Goal: Task Accomplishment & Management: Manage account settings

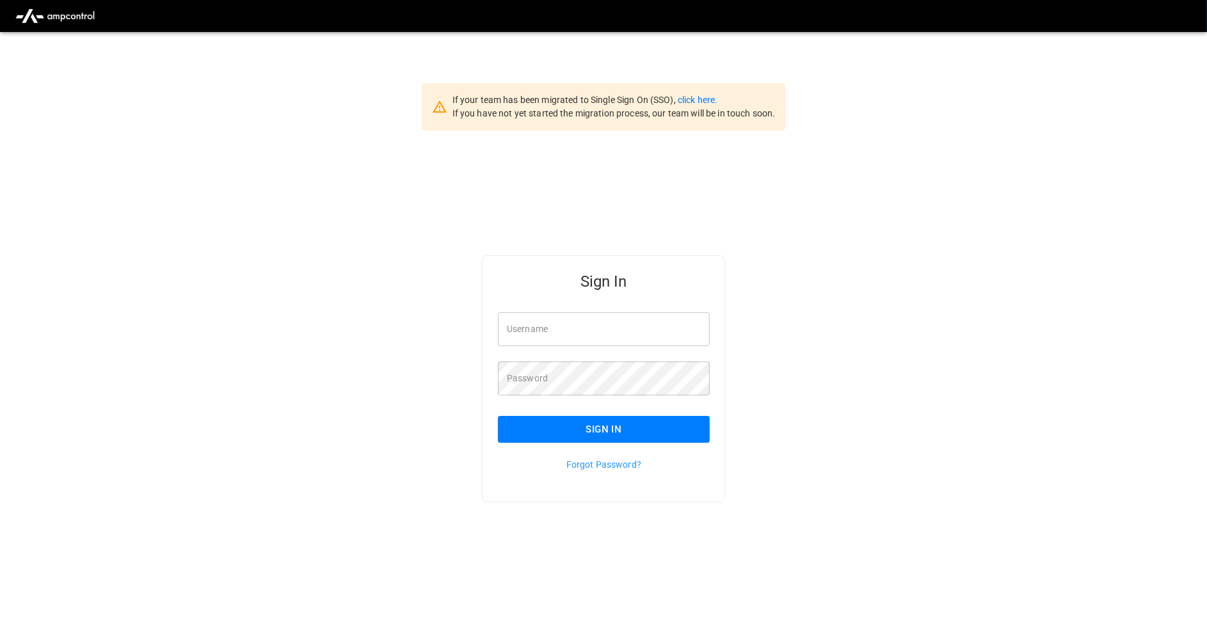
type input "**********"
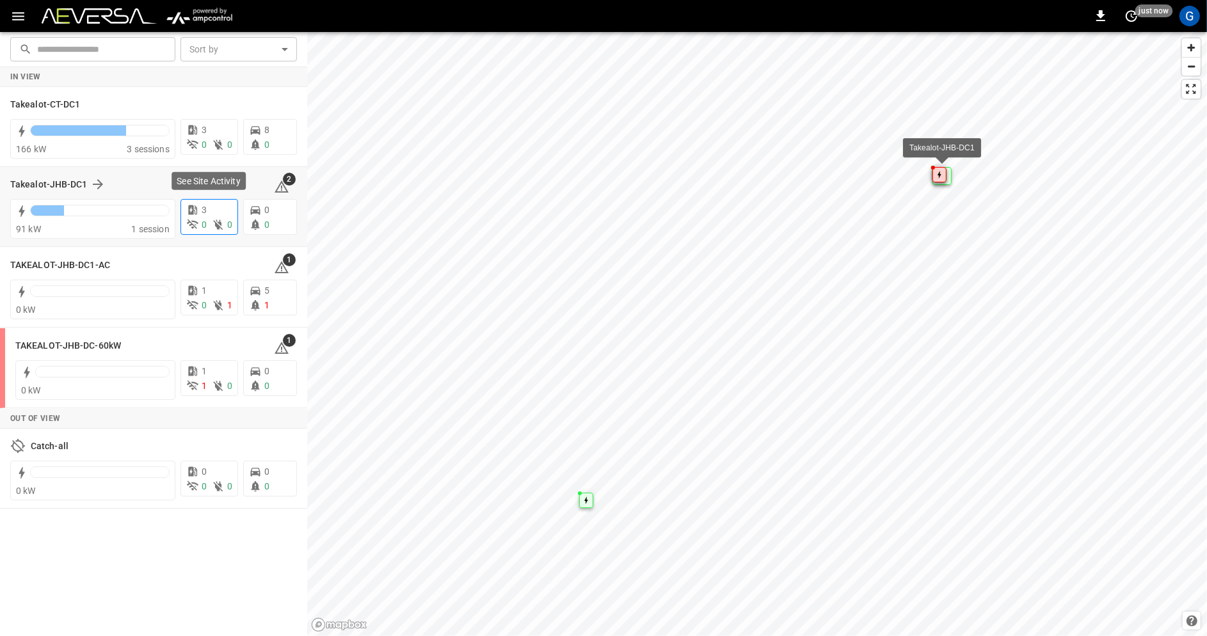
click at [208, 212] on div "3" at bounding box center [209, 209] width 46 height 13
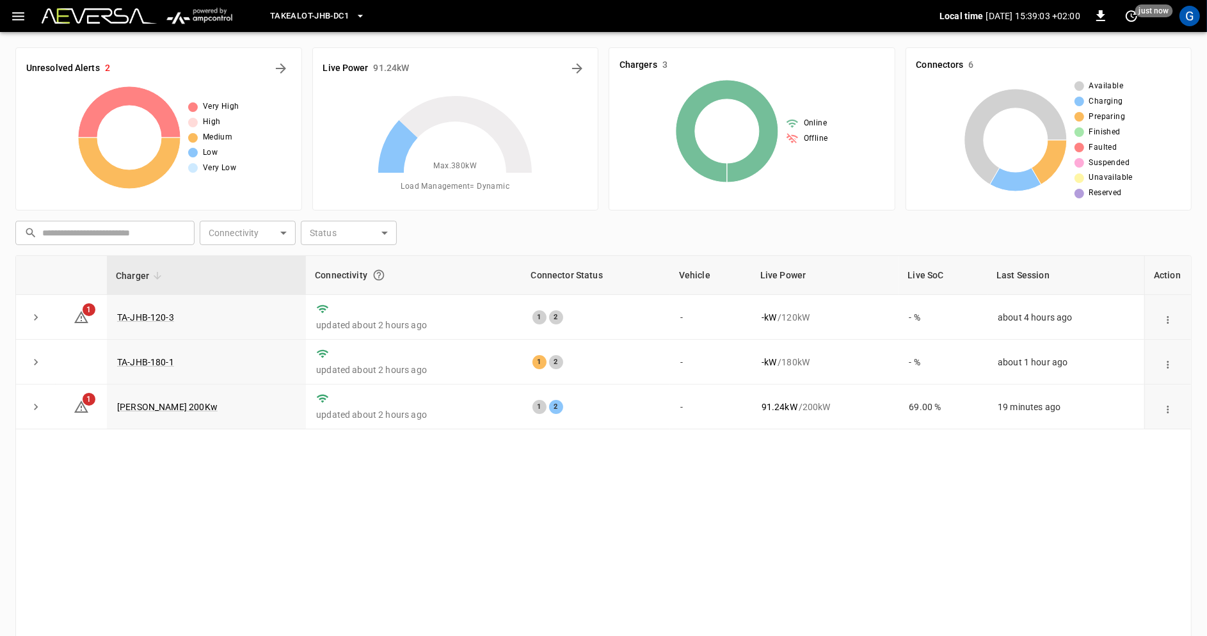
click at [19, 12] on icon "button" at bounding box center [18, 16] width 12 height 8
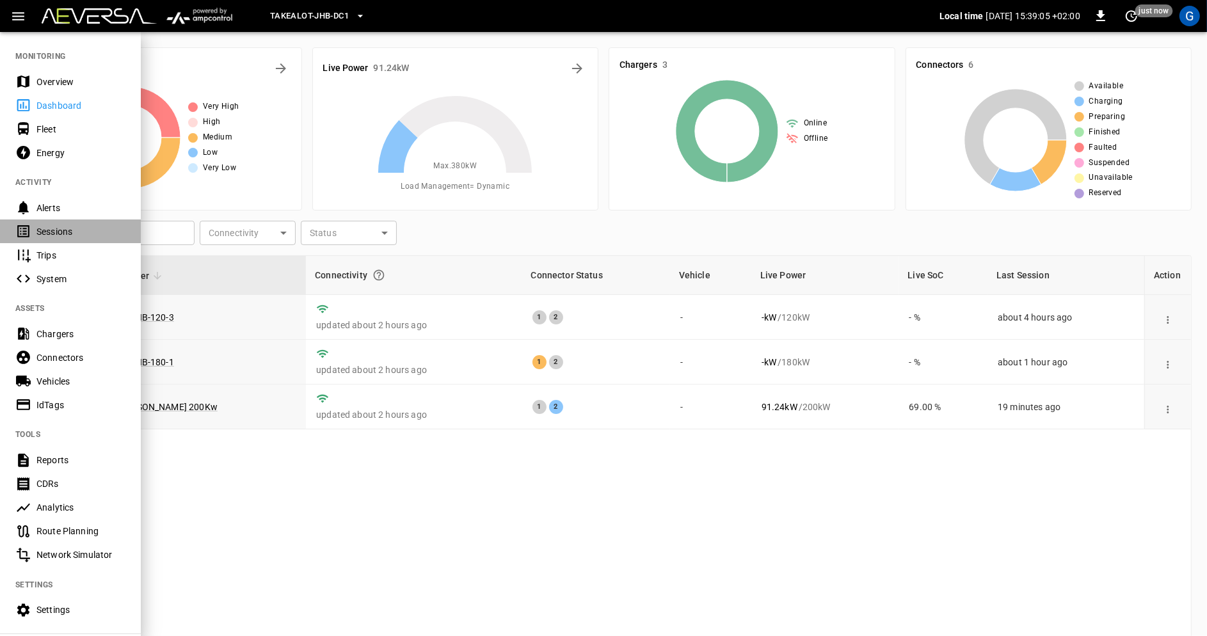
click at [83, 230] on div "Sessions" at bounding box center [80, 231] width 89 height 13
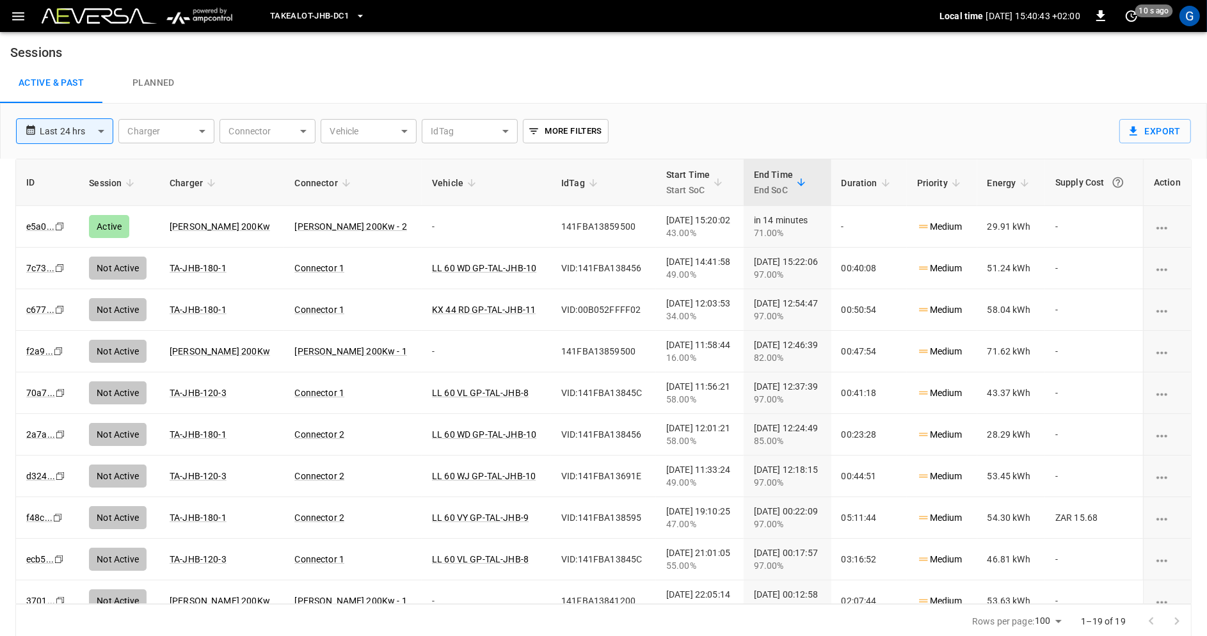
click at [333, 8] on button "Takealot-JHB-DC1" at bounding box center [318, 16] width 106 height 25
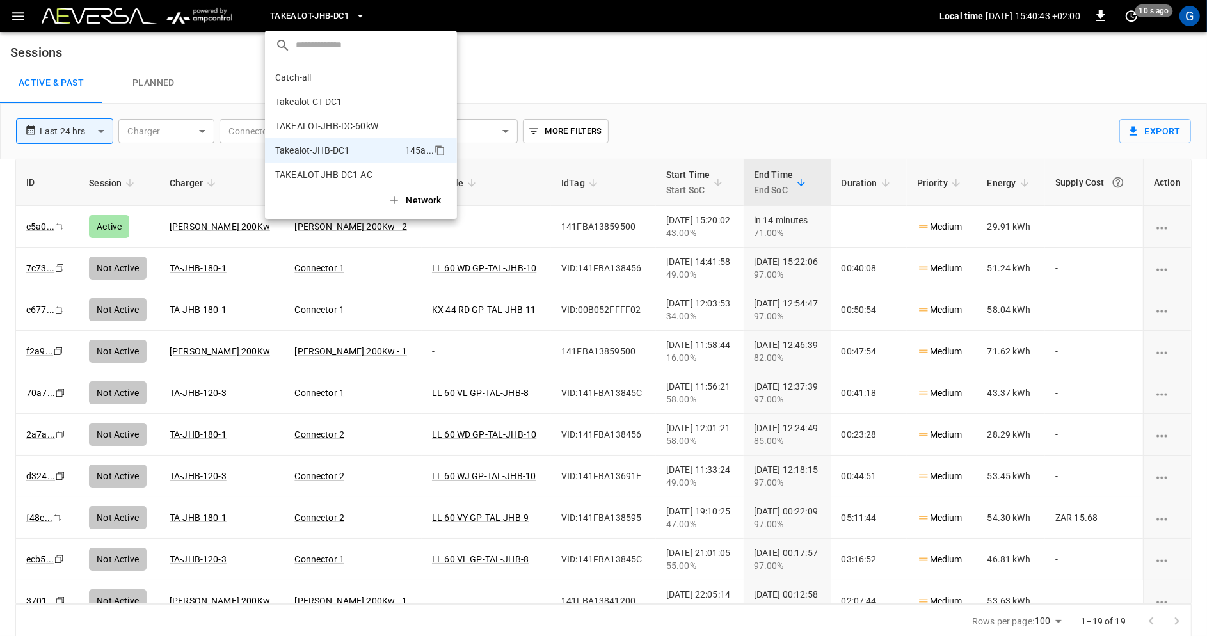
scroll to position [10, 0]
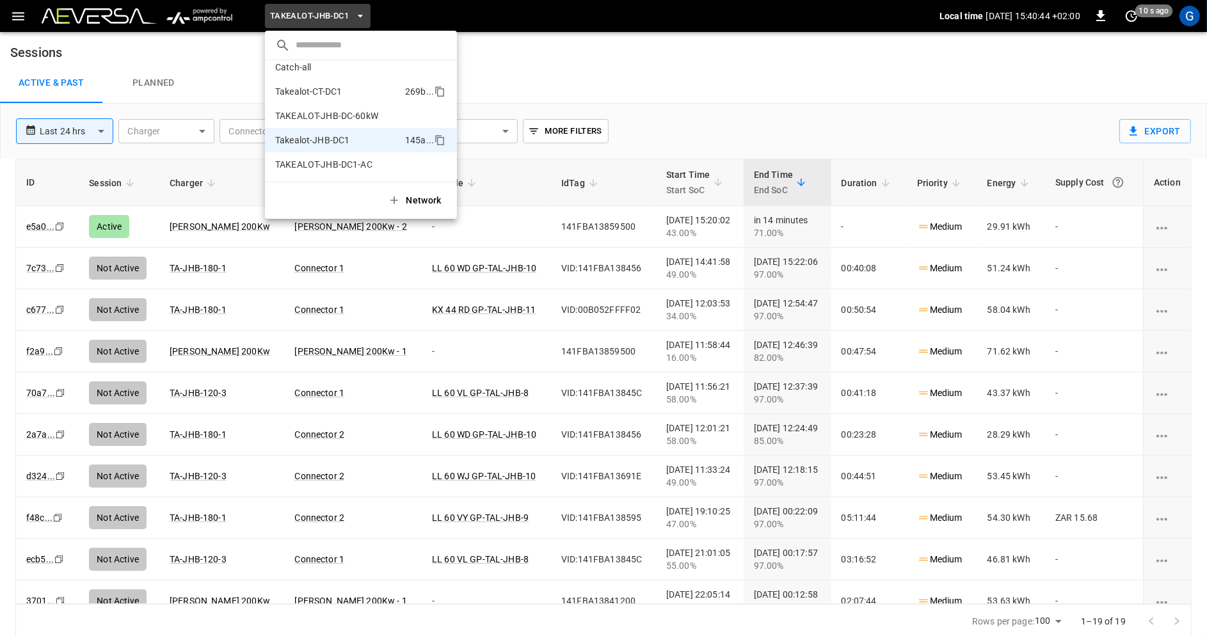
click at [342, 96] on p "Takealot-CT-DC1" at bounding box center [308, 91] width 67 height 13
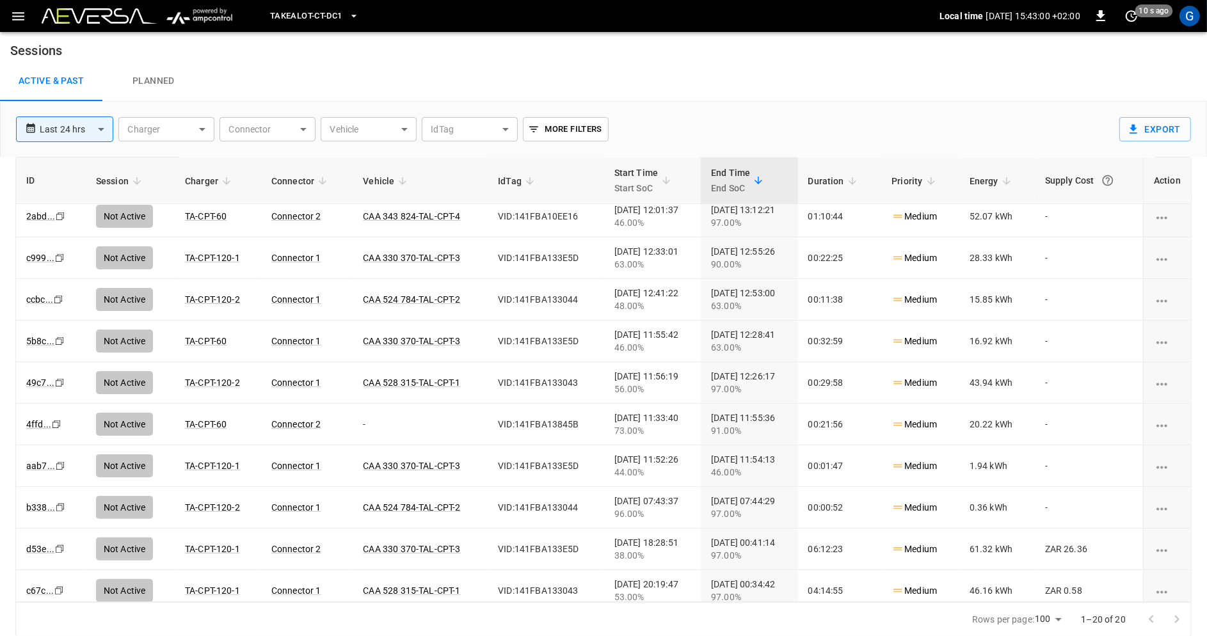
scroll to position [302, 0]
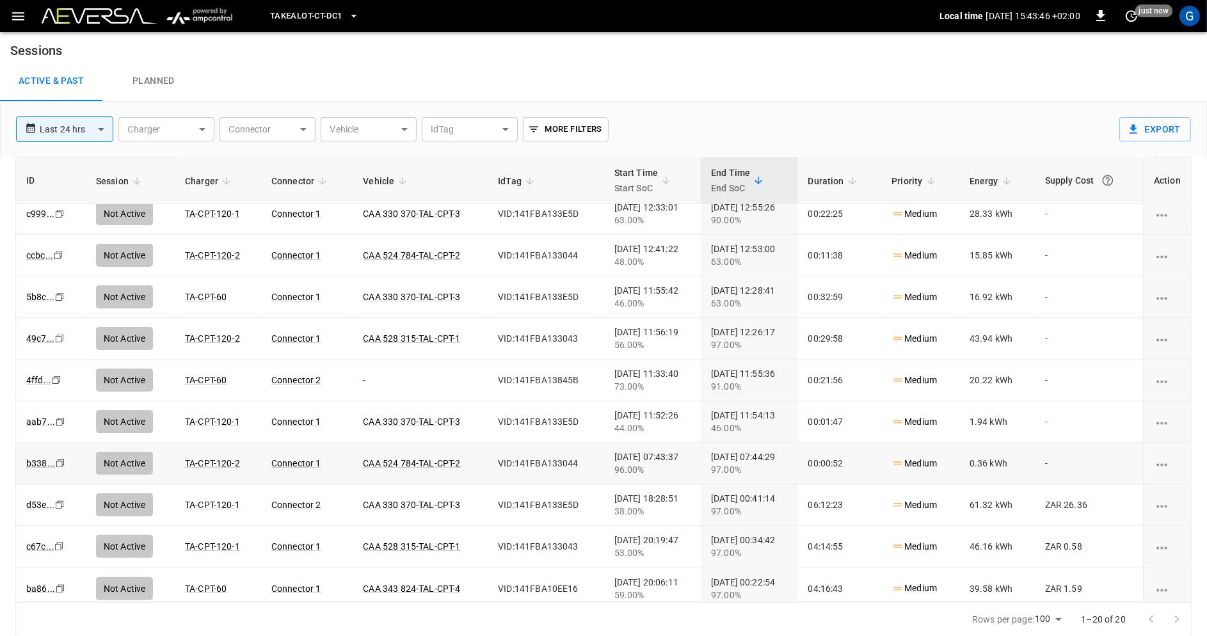
click at [346, 20] on button "Takealot-CT-DC1" at bounding box center [314, 16] width 99 height 25
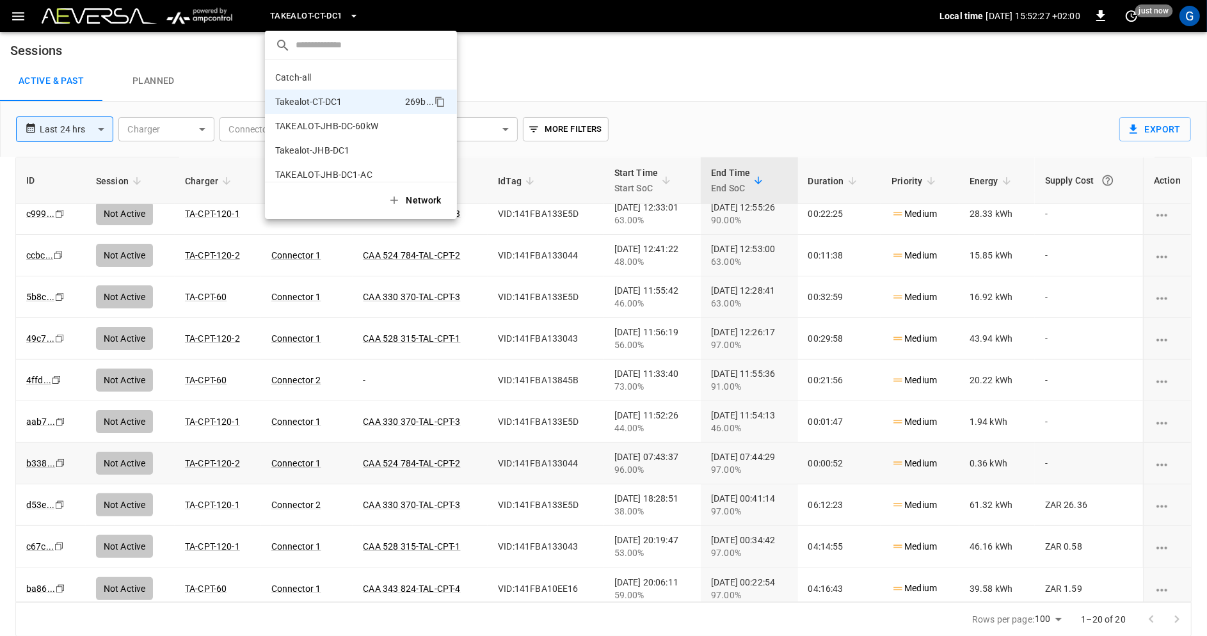
scroll to position [10, 0]
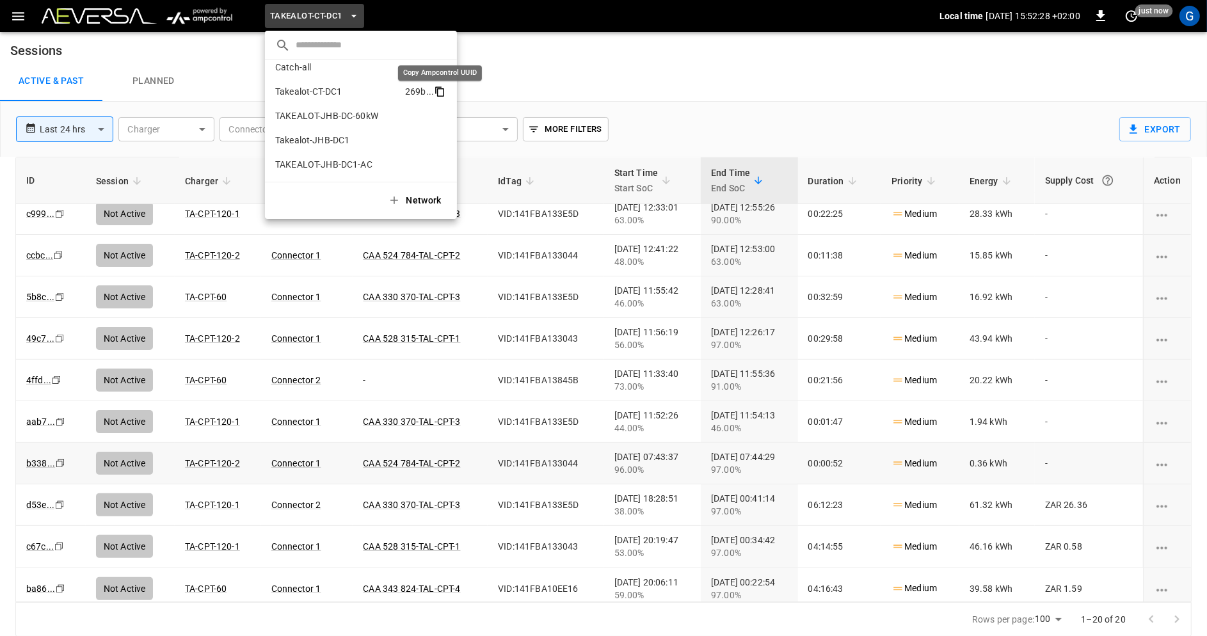
click at [442, 92] on icon "copy" at bounding box center [440, 92] width 12 height 12
click at [795, 106] on div at bounding box center [603, 318] width 1207 height 636
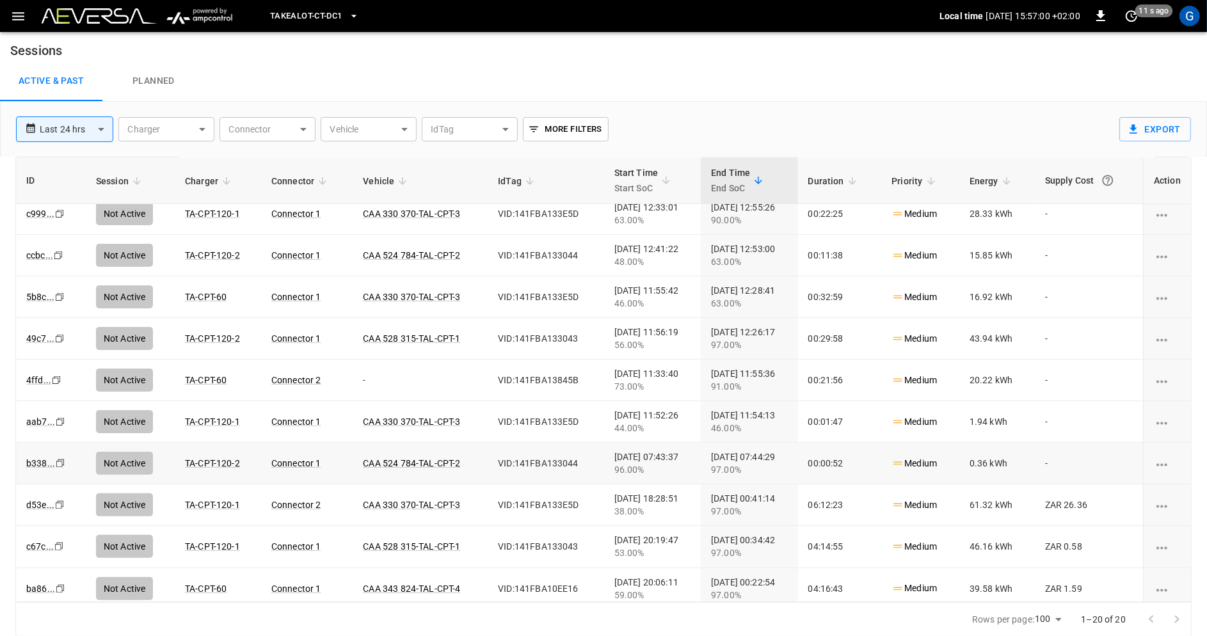
click at [356, 18] on icon "button" at bounding box center [353, 16] width 13 height 13
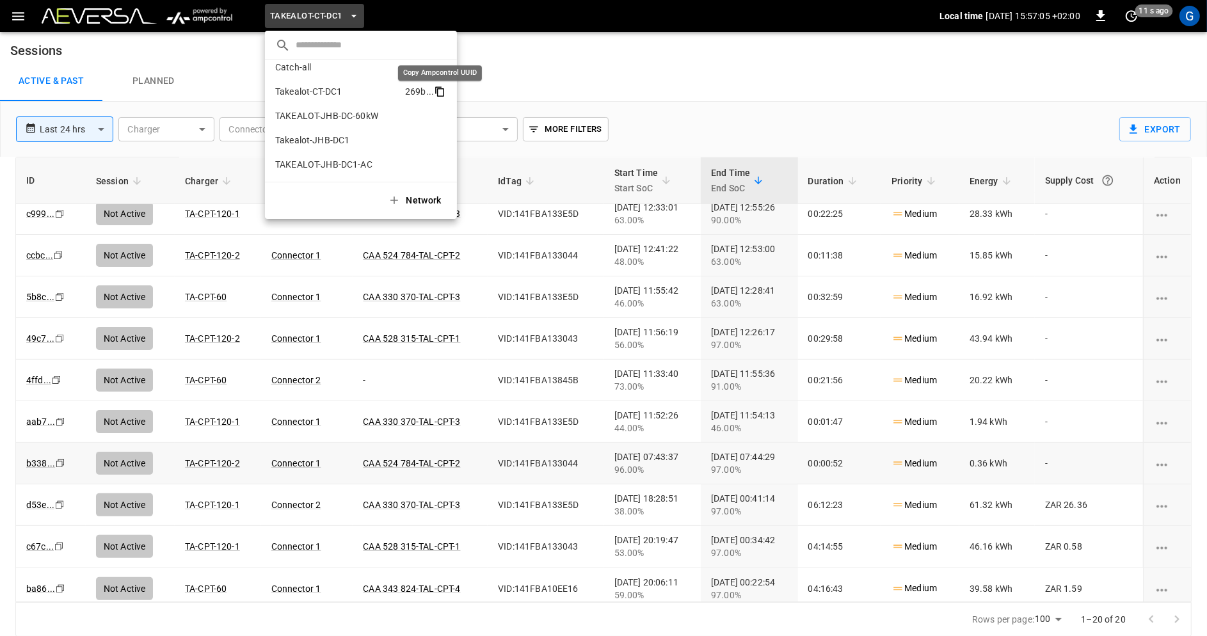
click at [440, 90] on icon "copy" at bounding box center [440, 92] width 12 height 12
click at [924, 83] on div at bounding box center [603, 318] width 1207 height 636
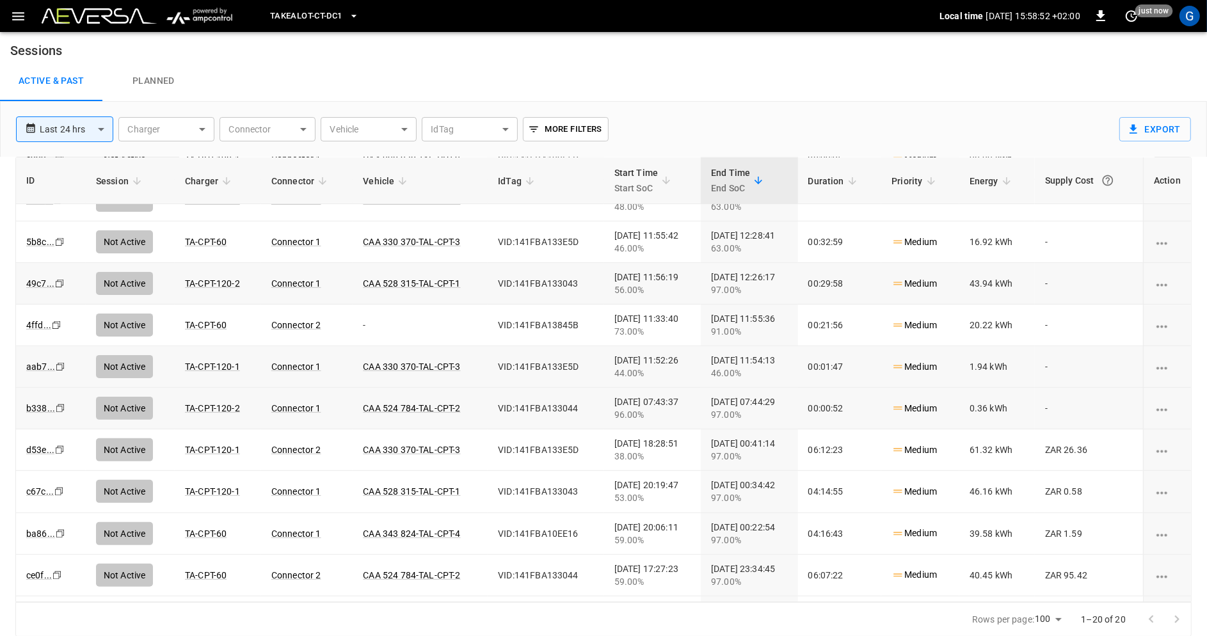
scroll to position [354, 0]
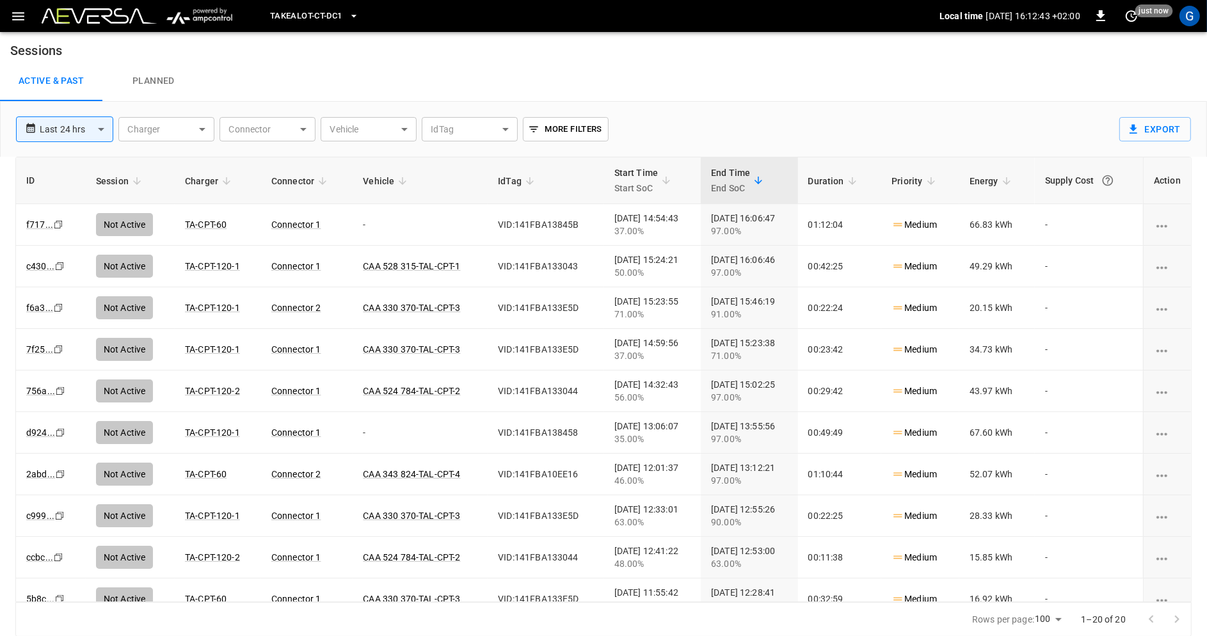
scroll to position [0, 0]
click at [92, 13] on img at bounding box center [99, 15] width 115 height 15
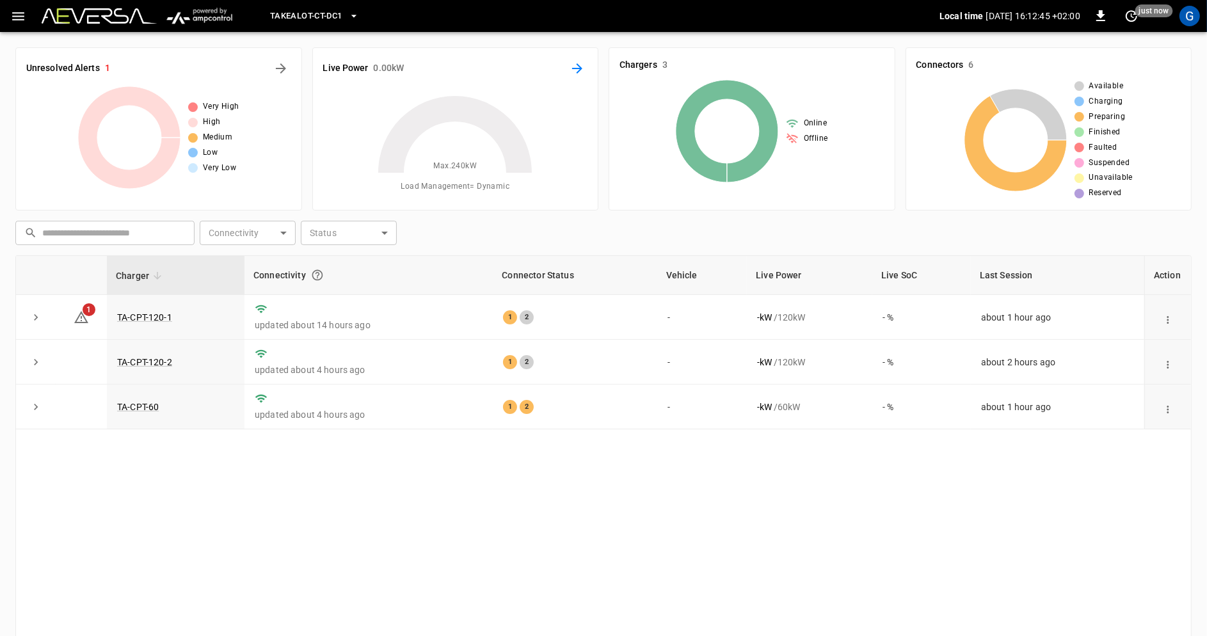
click at [581, 65] on icon "Energy Overview" at bounding box center [577, 68] width 15 height 15
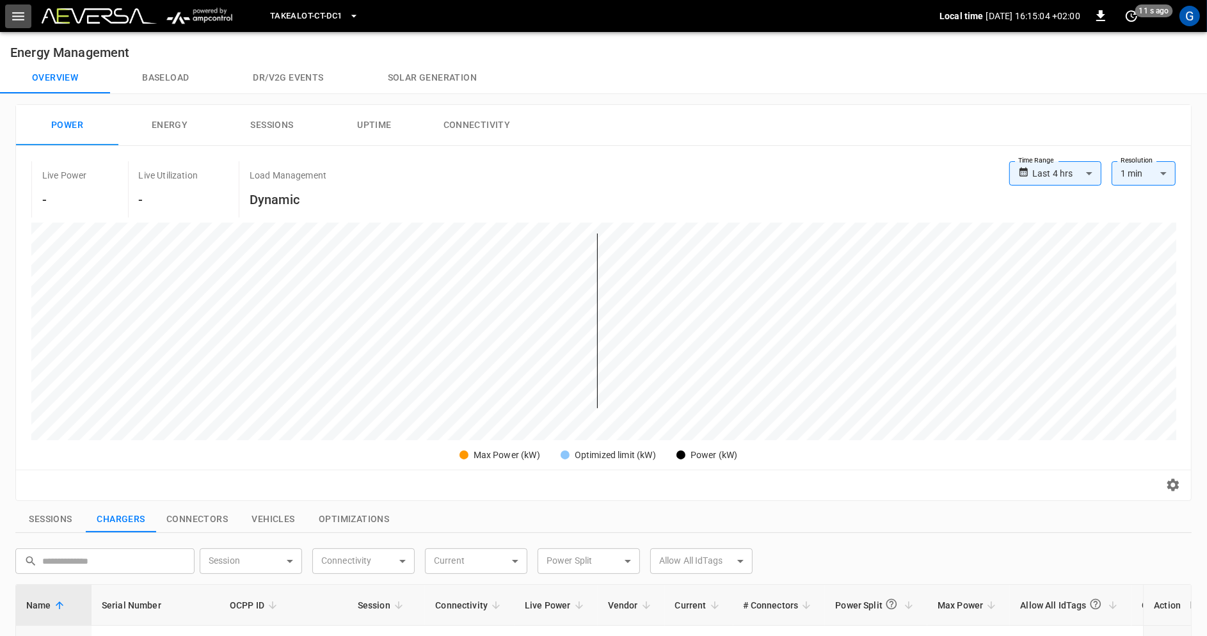
click at [16, 15] on icon "button" at bounding box center [18, 16] width 16 height 16
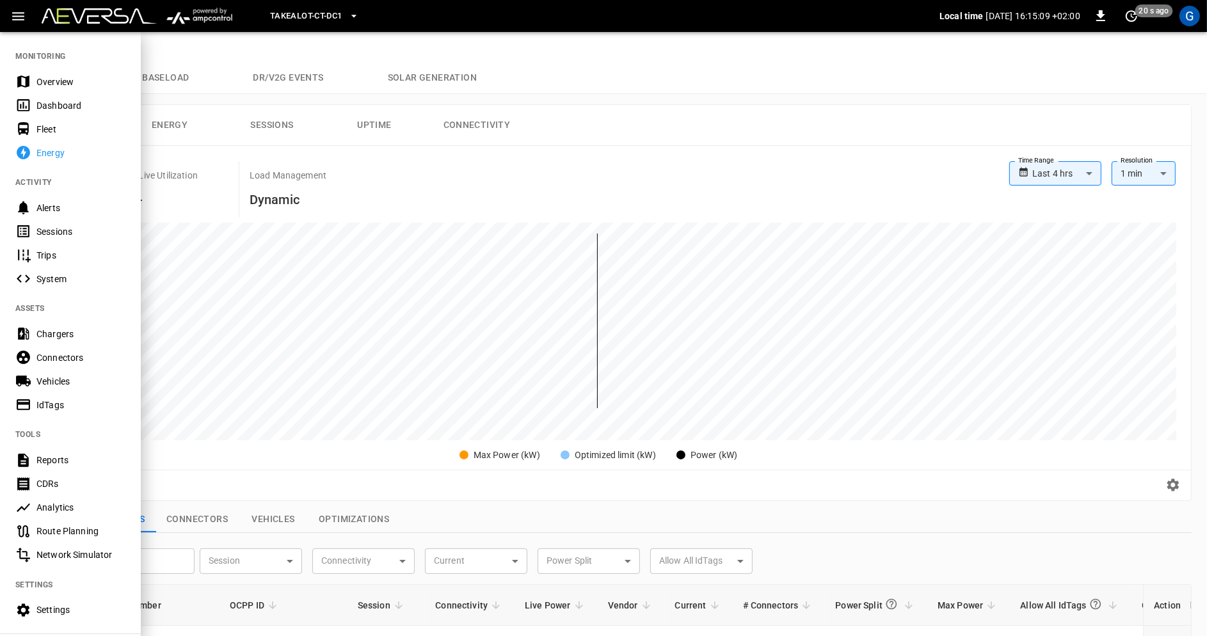
click at [79, 234] on div "Sessions" at bounding box center [80, 231] width 89 height 13
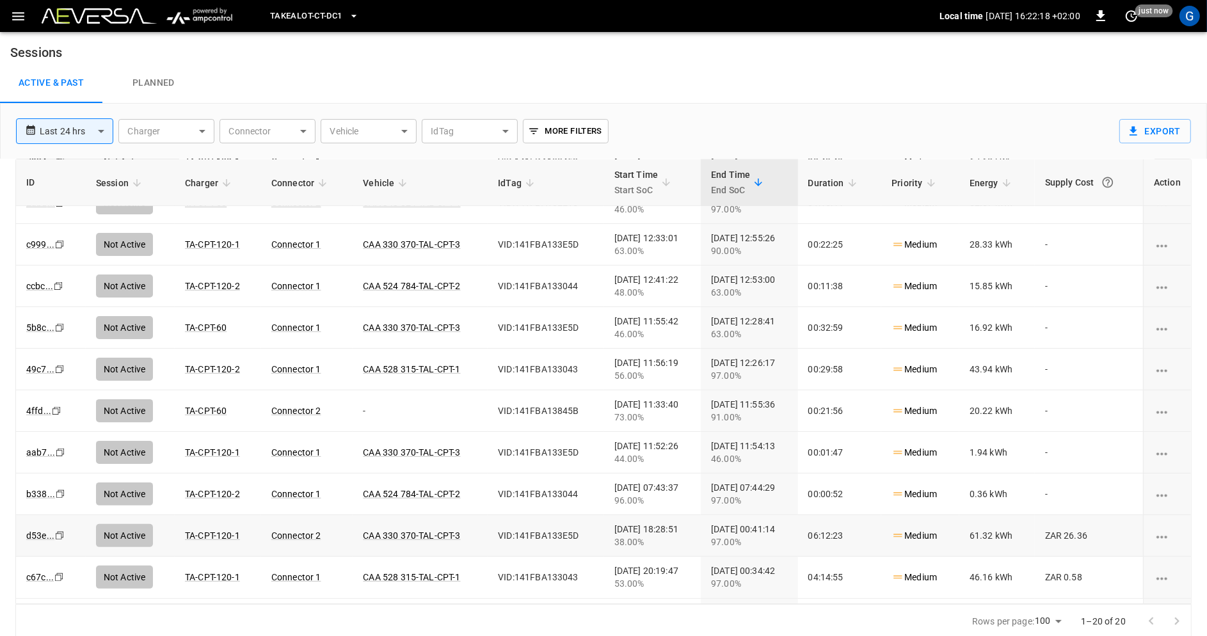
scroll to position [276, 0]
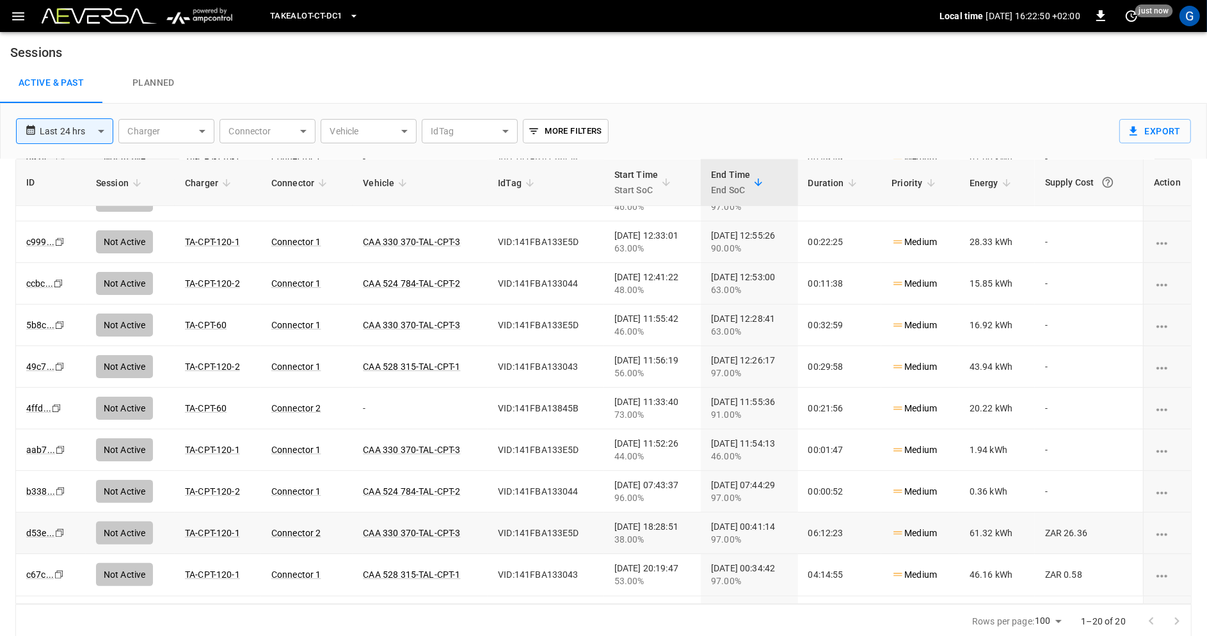
click at [343, 17] on button "Takealot-CT-DC1" at bounding box center [314, 16] width 99 height 25
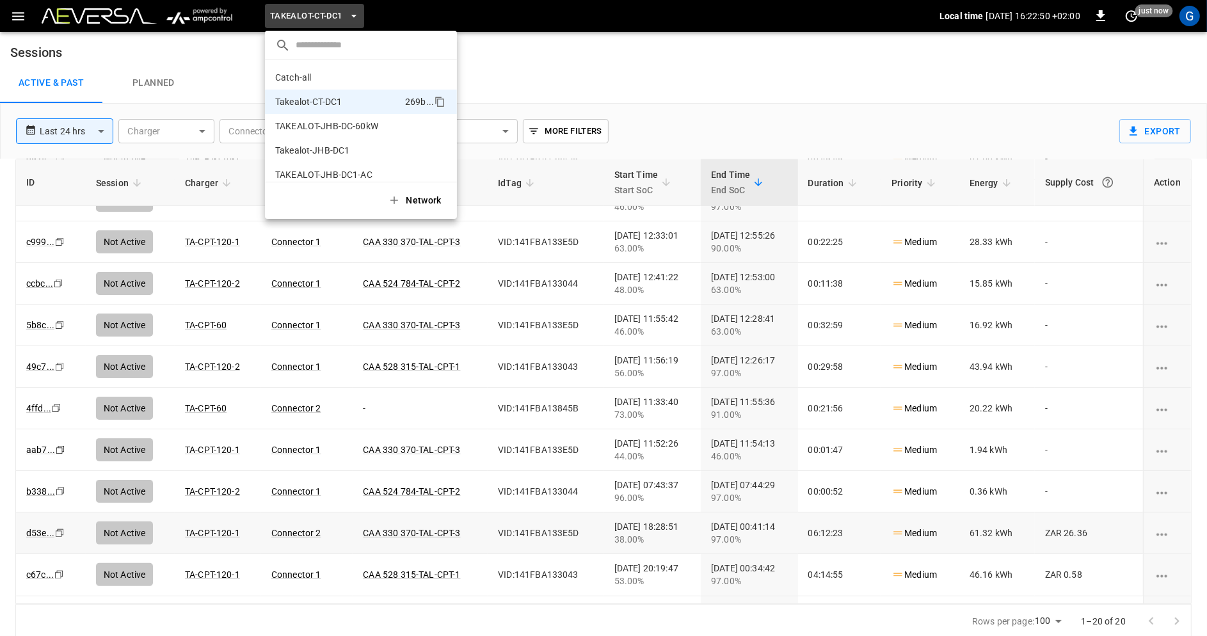
scroll to position [10, 0]
click at [350, 140] on li "Takealot-JHB-DC1 145a ..." at bounding box center [361, 140] width 192 height 24
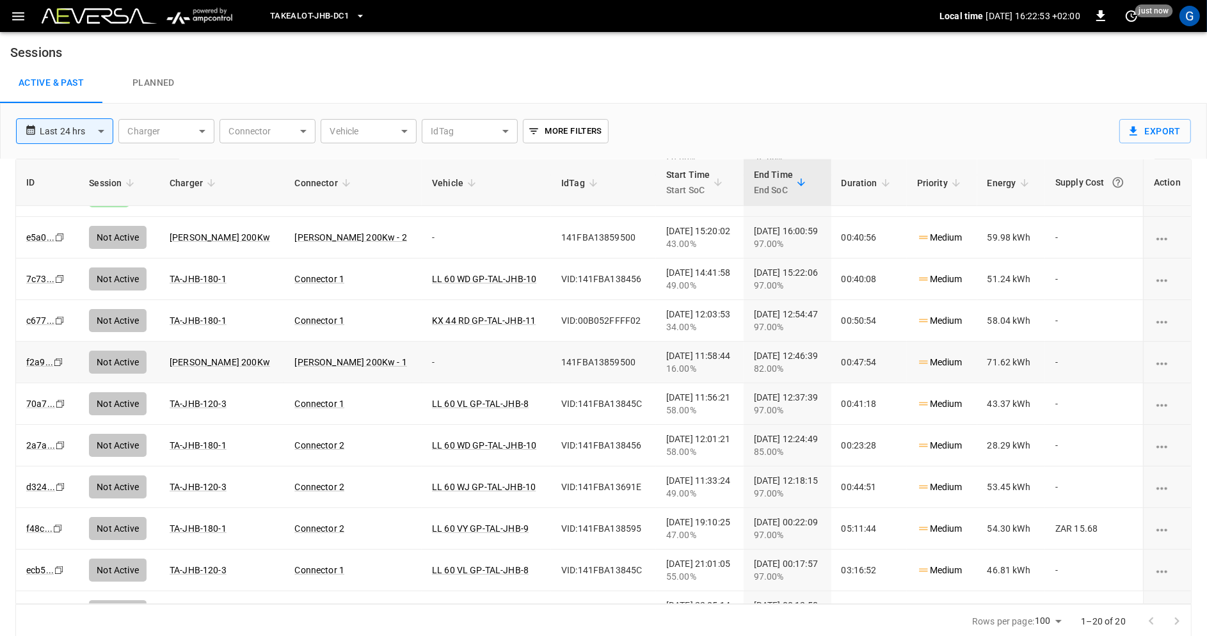
scroll to position [74, 0]
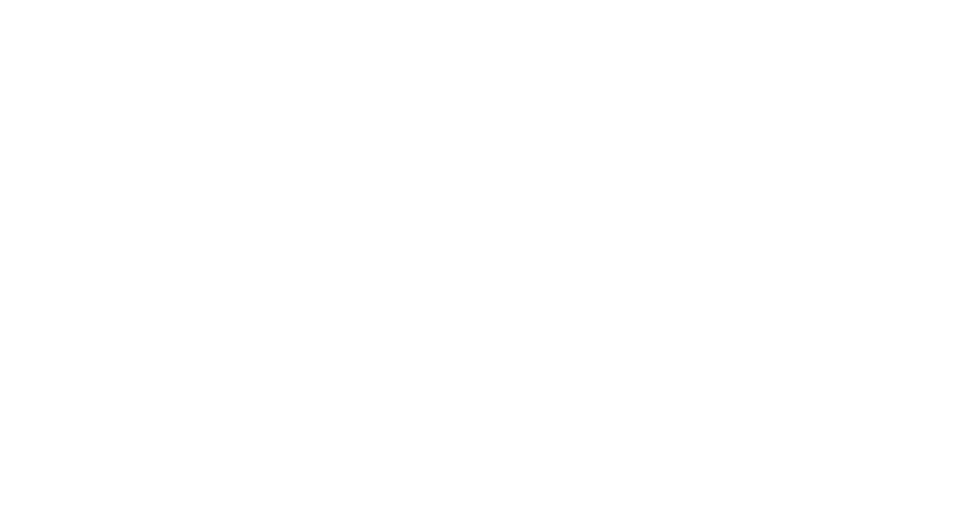
click at [533, 5] on html at bounding box center [483, 2] width 966 height 5
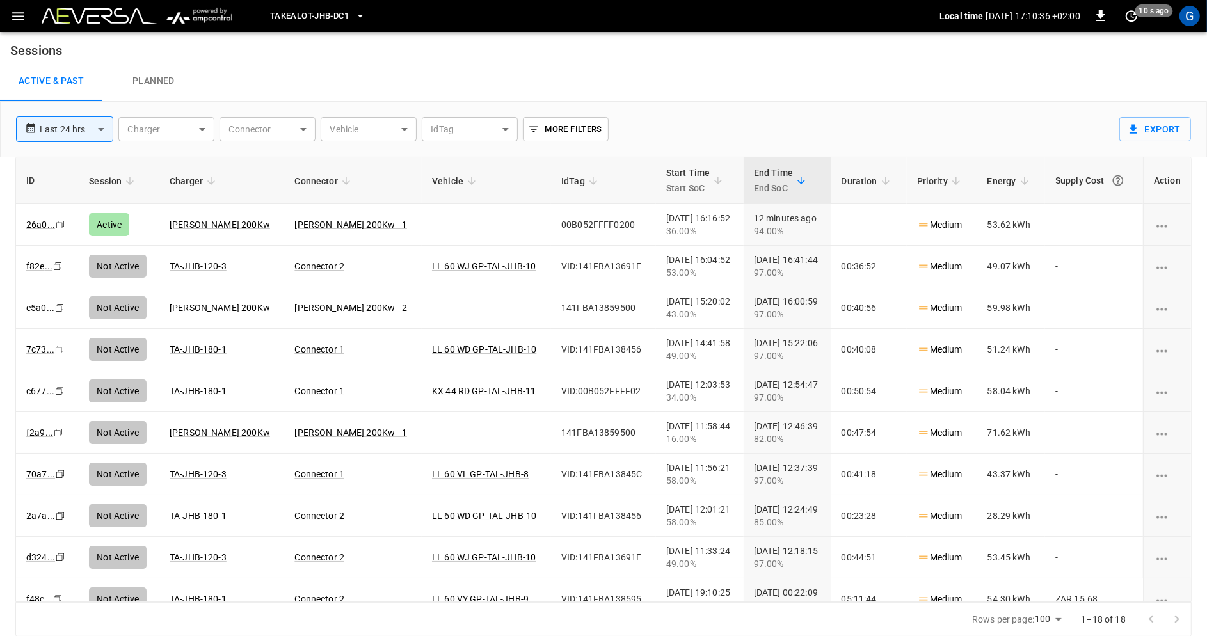
click at [362, 17] on icon "button" at bounding box center [360, 16] width 13 height 13
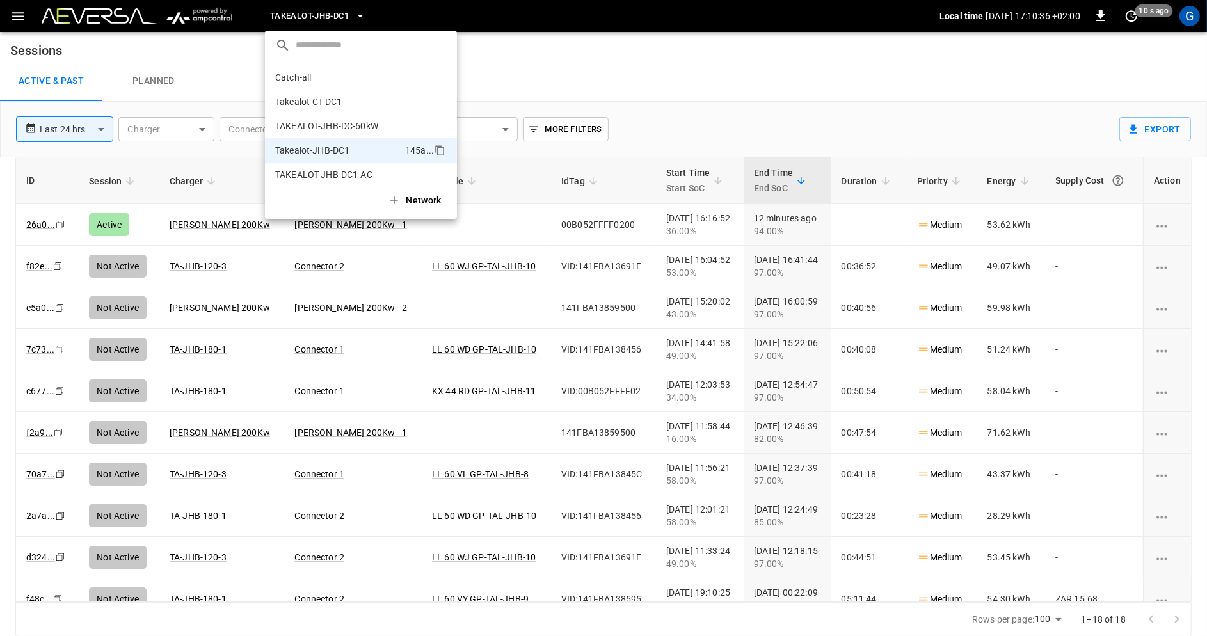
scroll to position [10, 0]
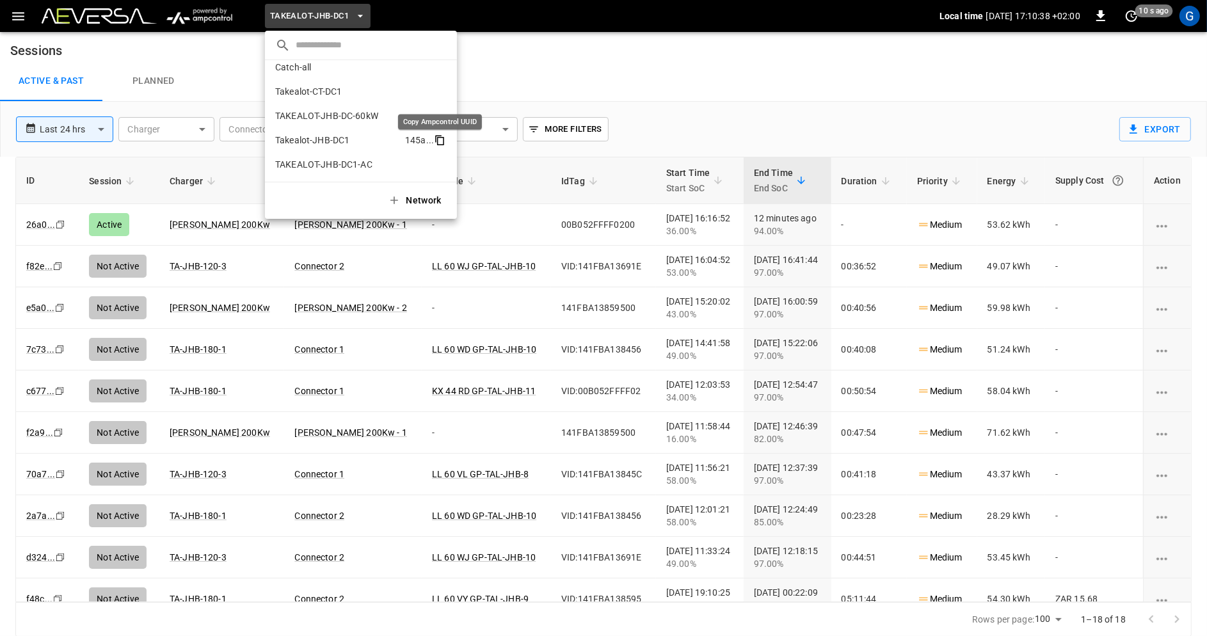
click at [439, 137] on icon "copy" at bounding box center [440, 141] width 7 height 8
click at [442, 70] on icon "copy" at bounding box center [438, 66] width 6 height 7
click at [595, 52] on div at bounding box center [603, 318] width 1207 height 636
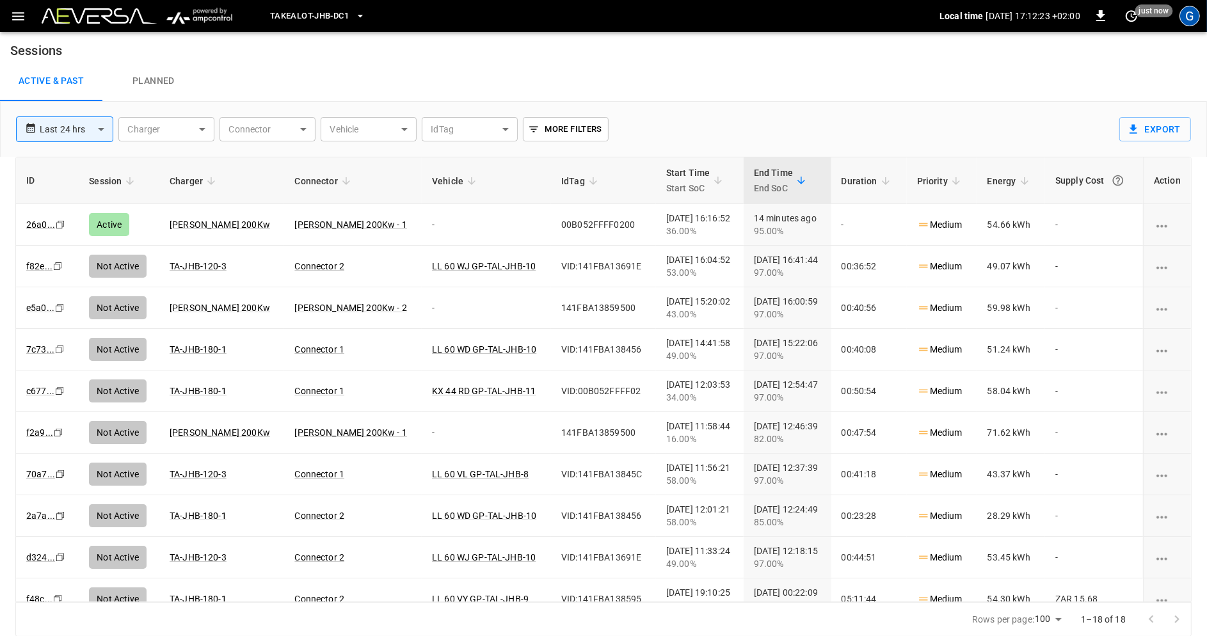
click at [1188, 19] on div "G" at bounding box center [1189, 16] width 20 height 20
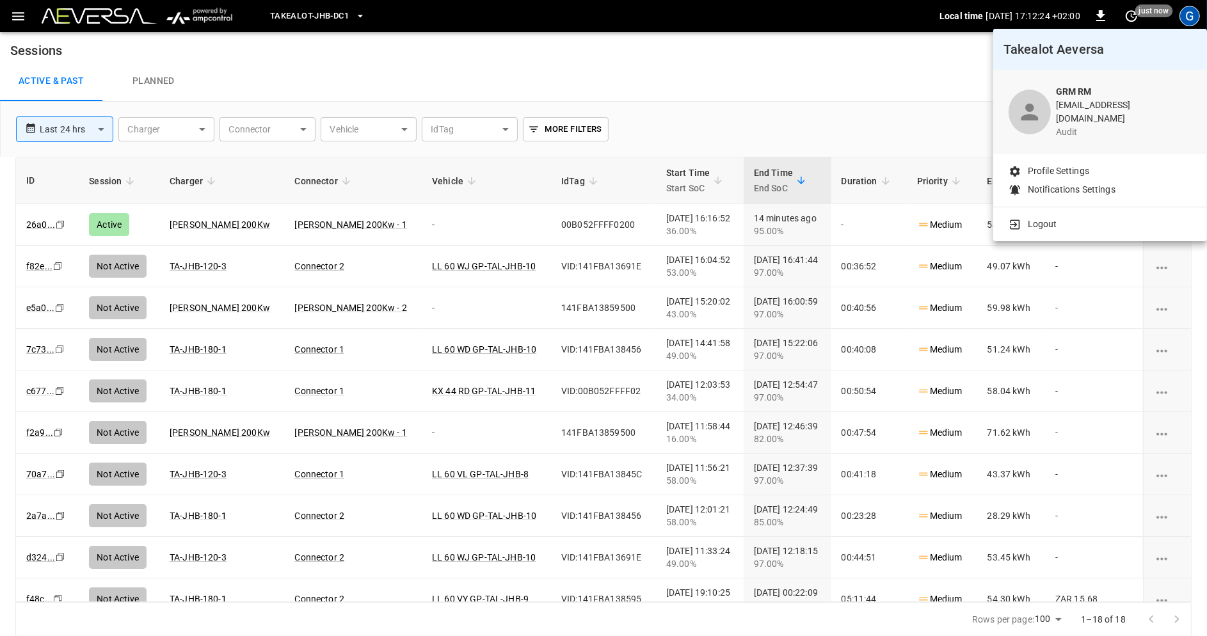
click at [1059, 218] on li "Logout" at bounding box center [1100, 224] width 183 height 13
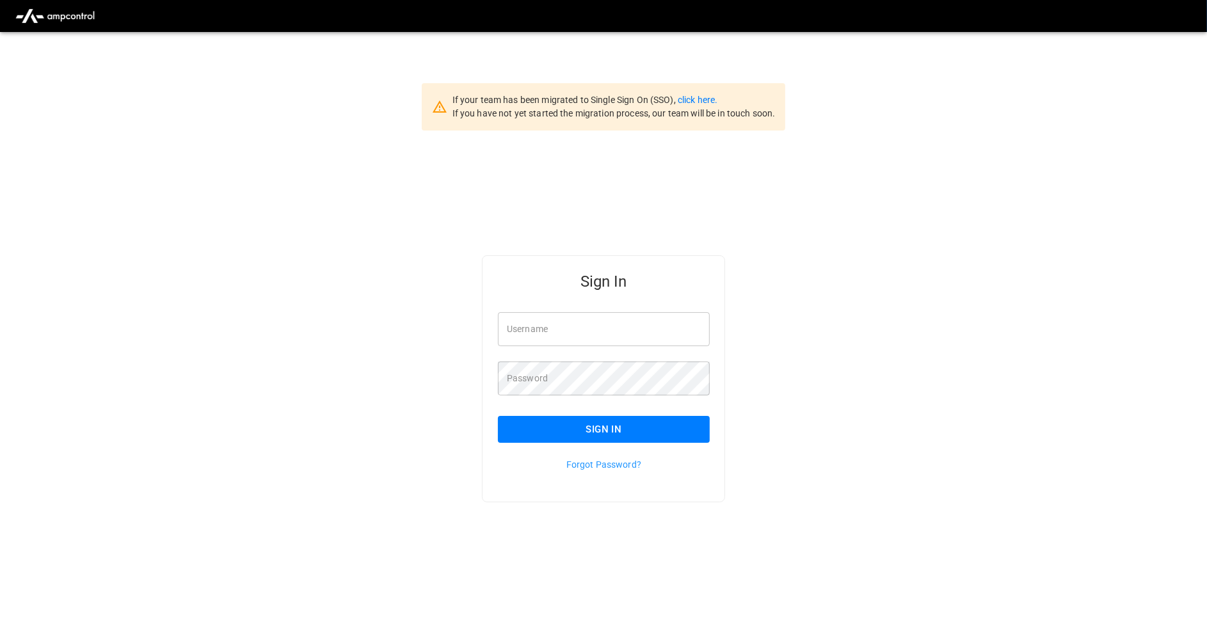
type input "**********"
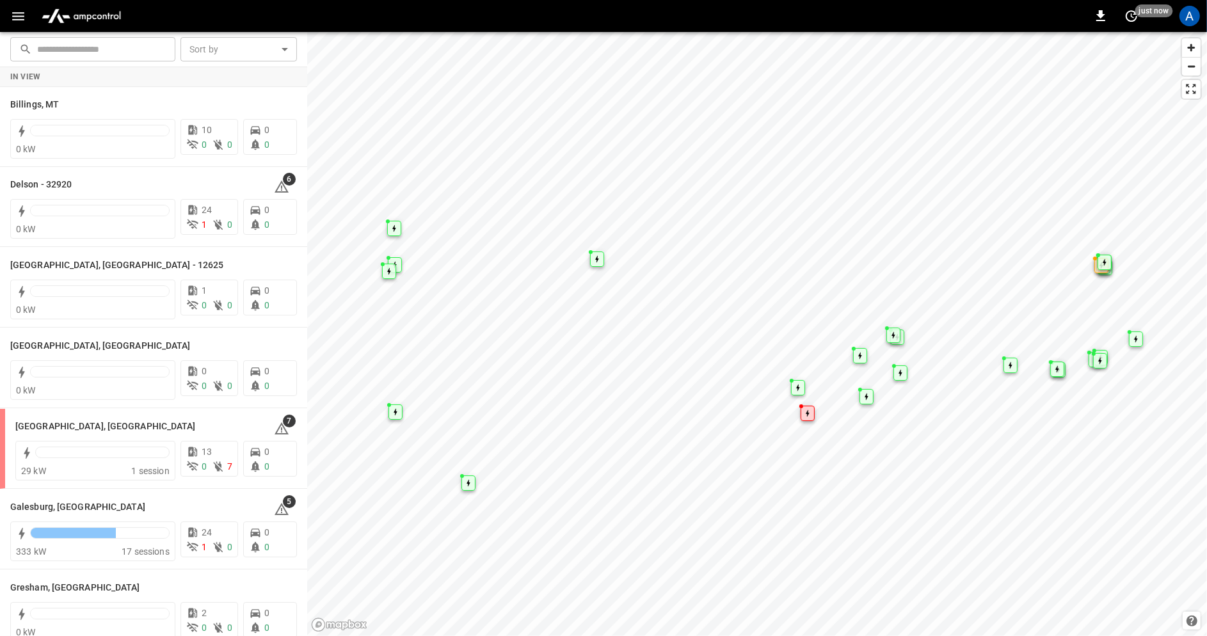
click at [102, 51] on input "text" at bounding box center [101, 49] width 129 height 24
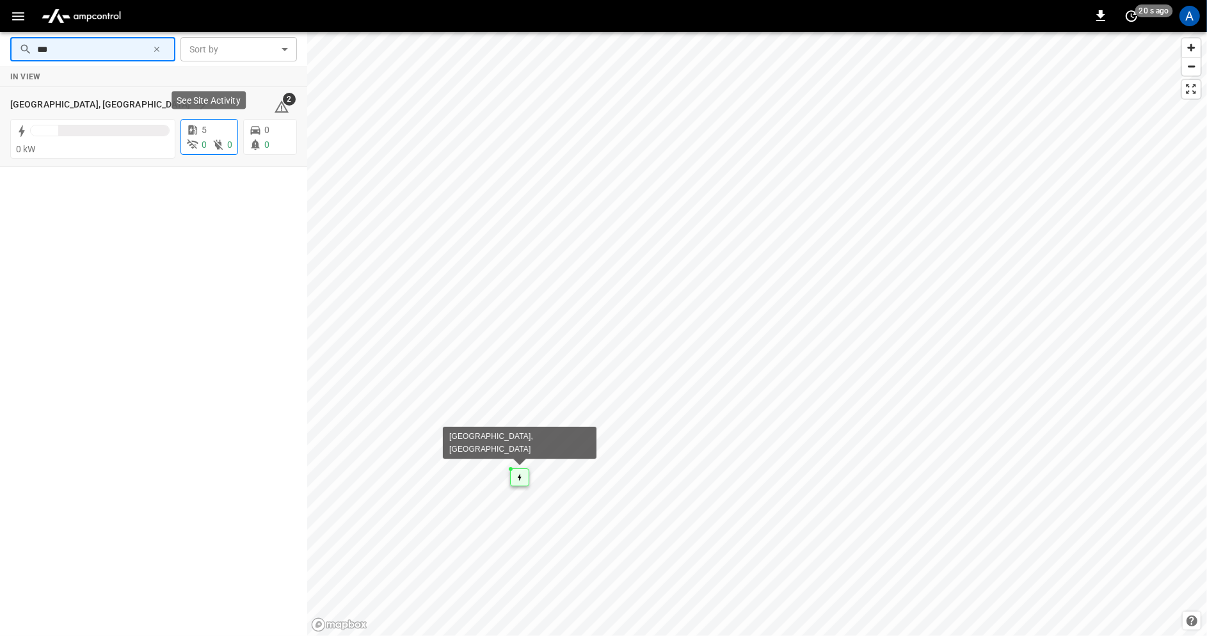
type input "***"
click at [208, 138] on div "0 0" at bounding box center [209, 144] width 46 height 13
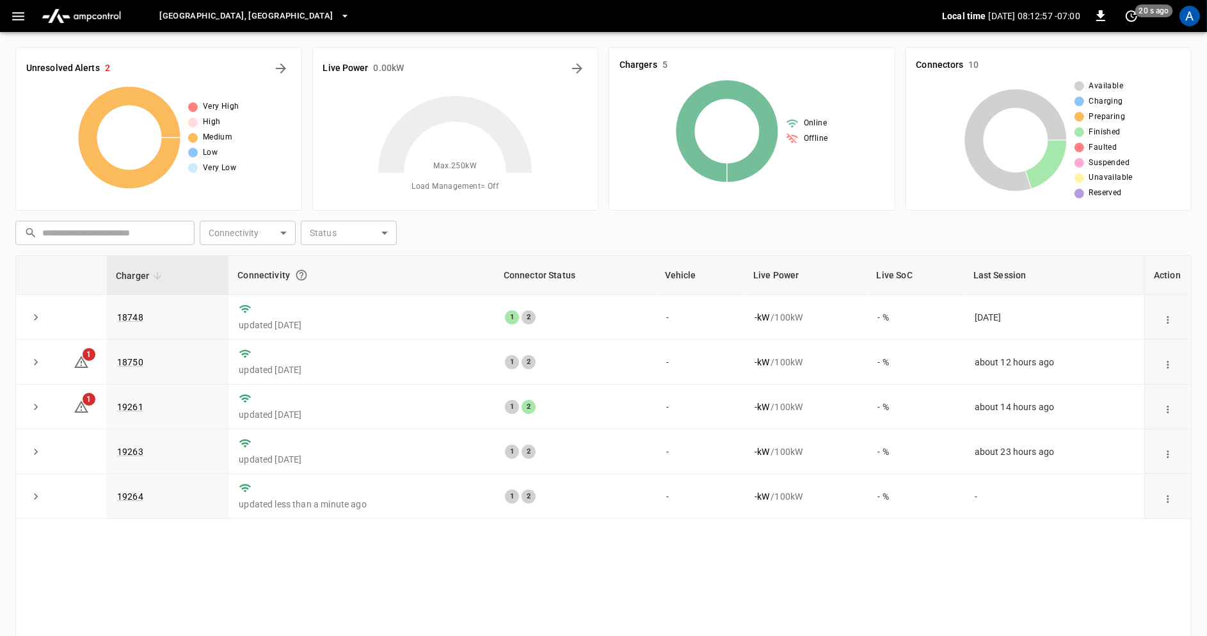
click at [22, 20] on icon "button" at bounding box center [18, 16] width 16 height 16
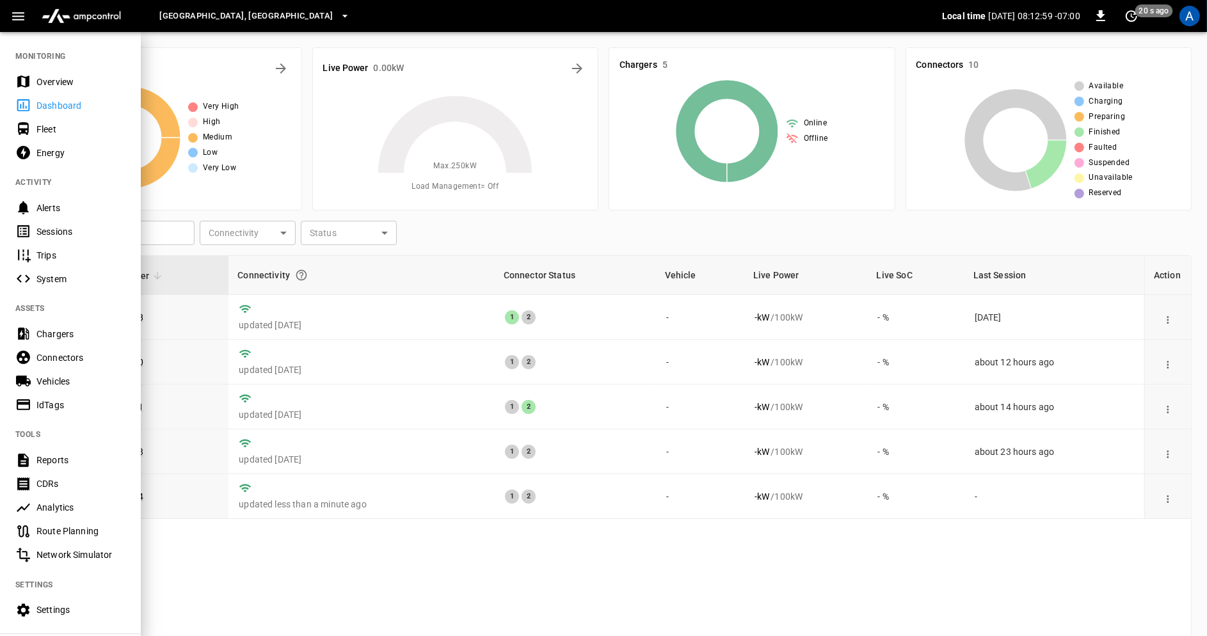
click at [72, 234] on div "Sessions" at bounding box center [80, 231] width 89 height 13
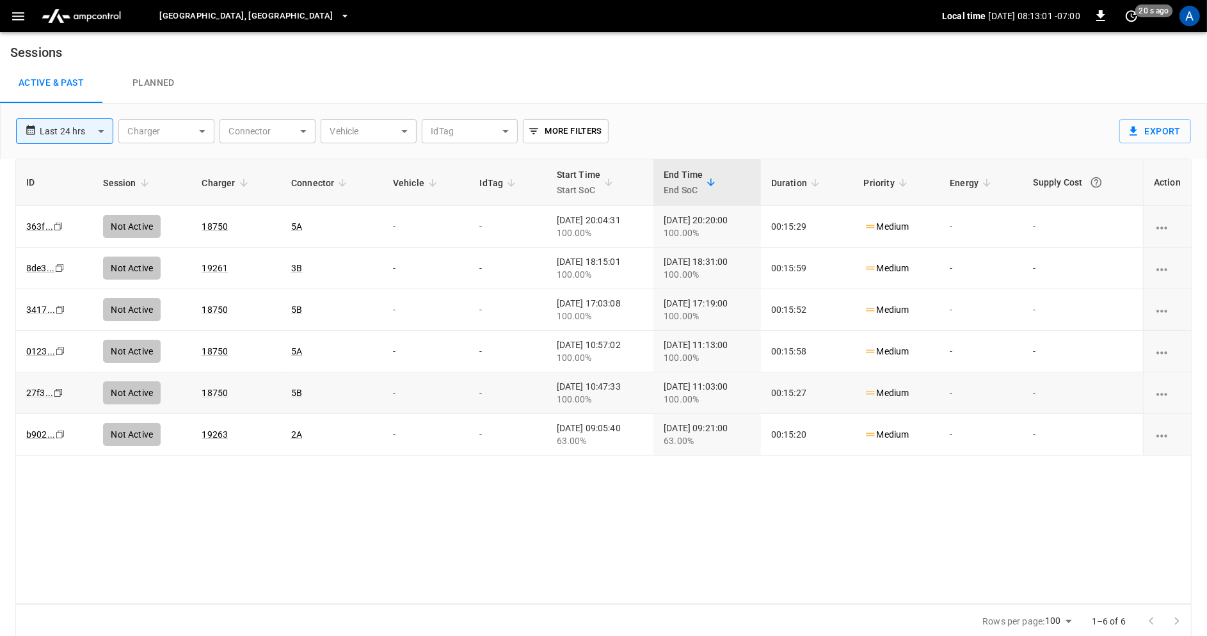
scroll to position [2, 0]
click at [92, 124] on body "**********" at bounding box center [603, 317] width 1207 height 639
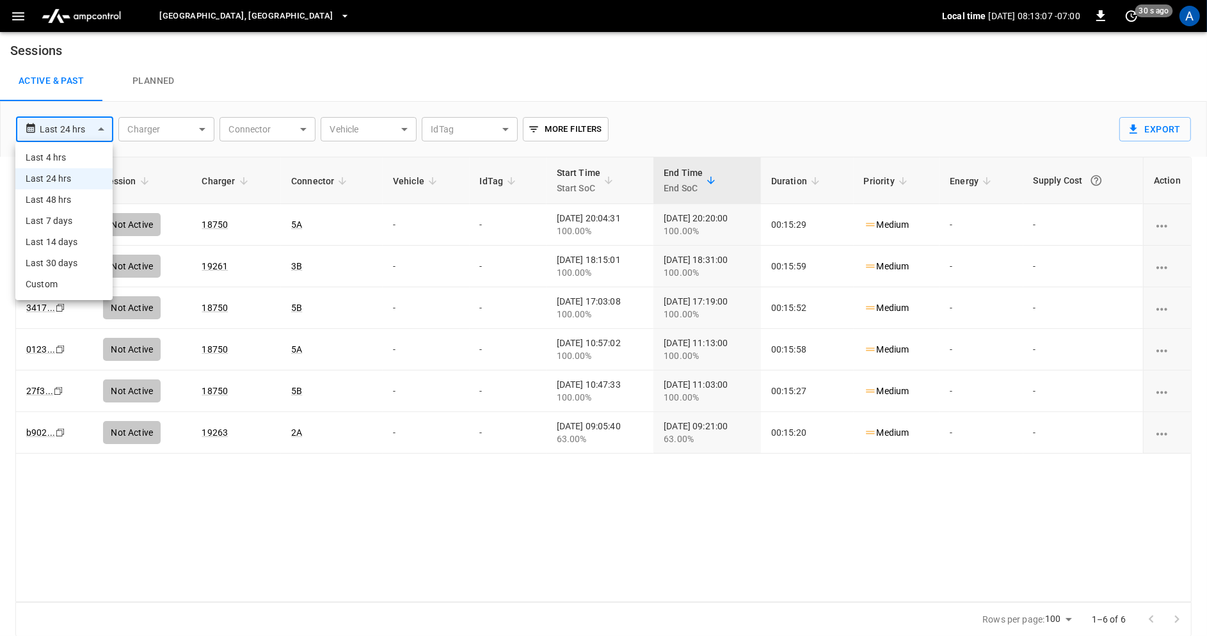
click at [86, 202] on li "Last 48 hrs" at bounding box center [63, 199] width 97 height 21
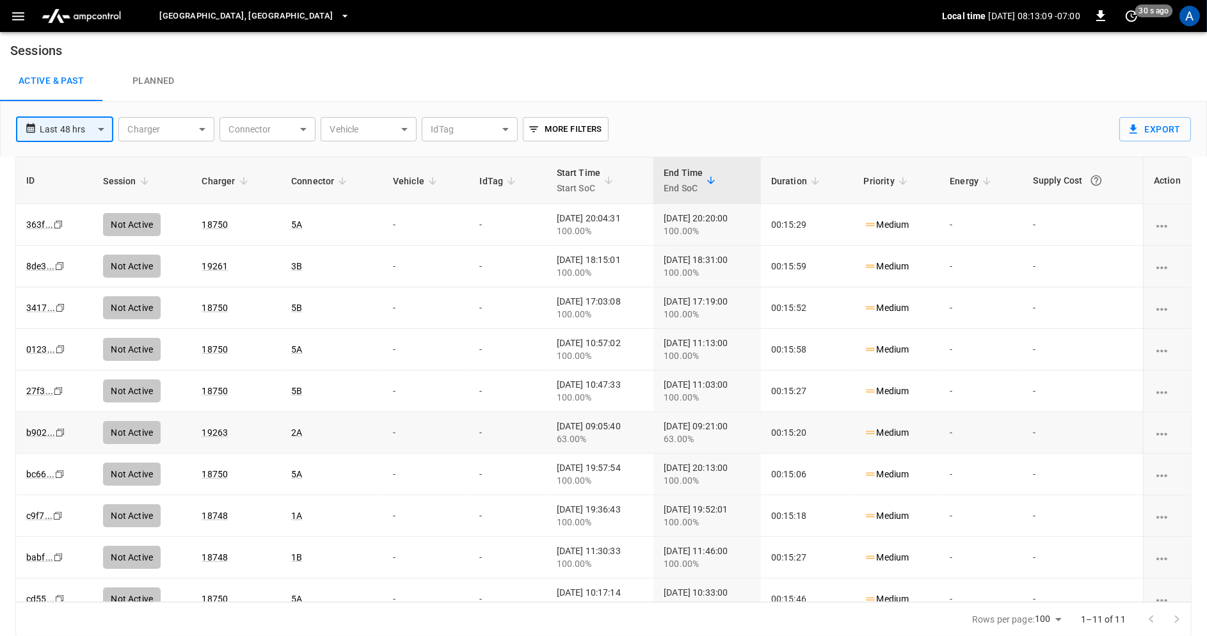
scroll to position [57, 0]
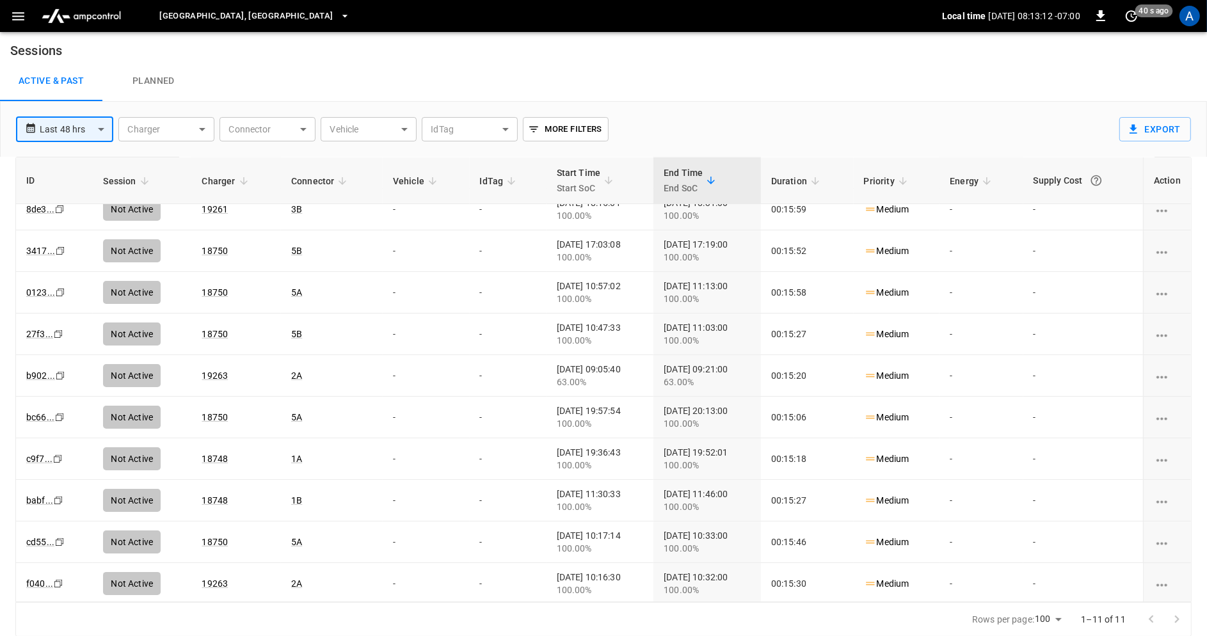
click at [88, 127] on body "**********" at bounding box center [603, 317] width 1207 height 639
click at [78, 227] on li "Last 7 days" at bounding box center [63, 221] width 97 height 21
type input "**********"
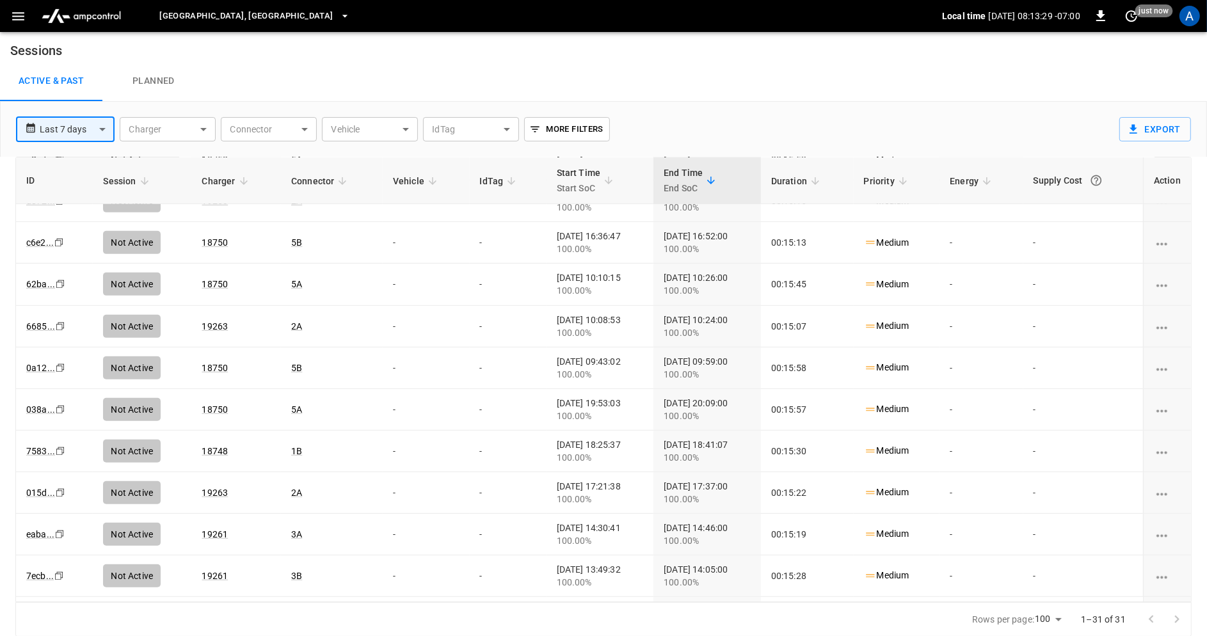
scroll to position [884, 0]
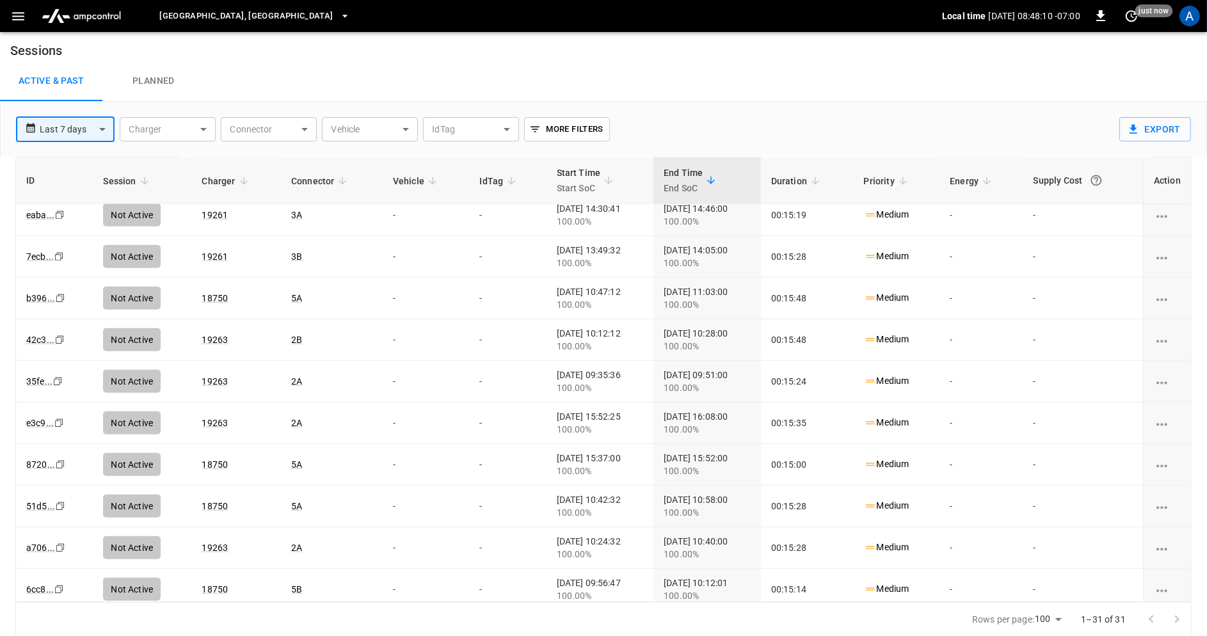
click at [110, 13] on img "menu" at bounding box center [81, 16] width 90 height 24
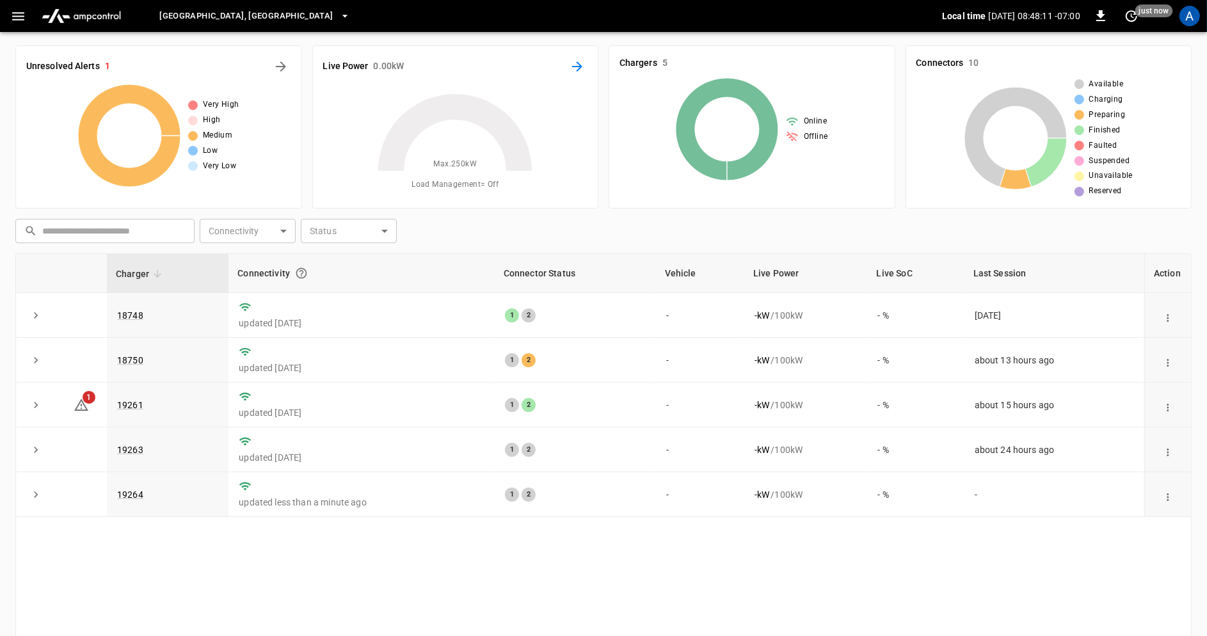
click at [576, 70] on icon "Energy Overview" at bounding box center [577, 66] width 15 height 15
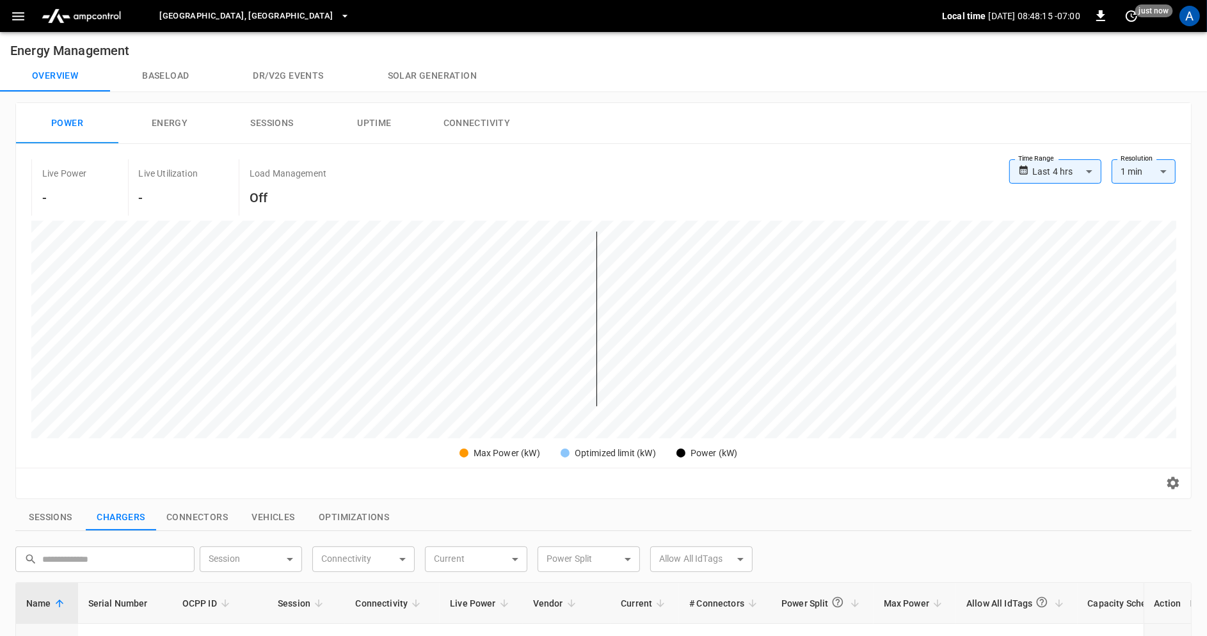
click at [339, 19] on icon "button" at bounding box center [345, 16] width 13 height 13
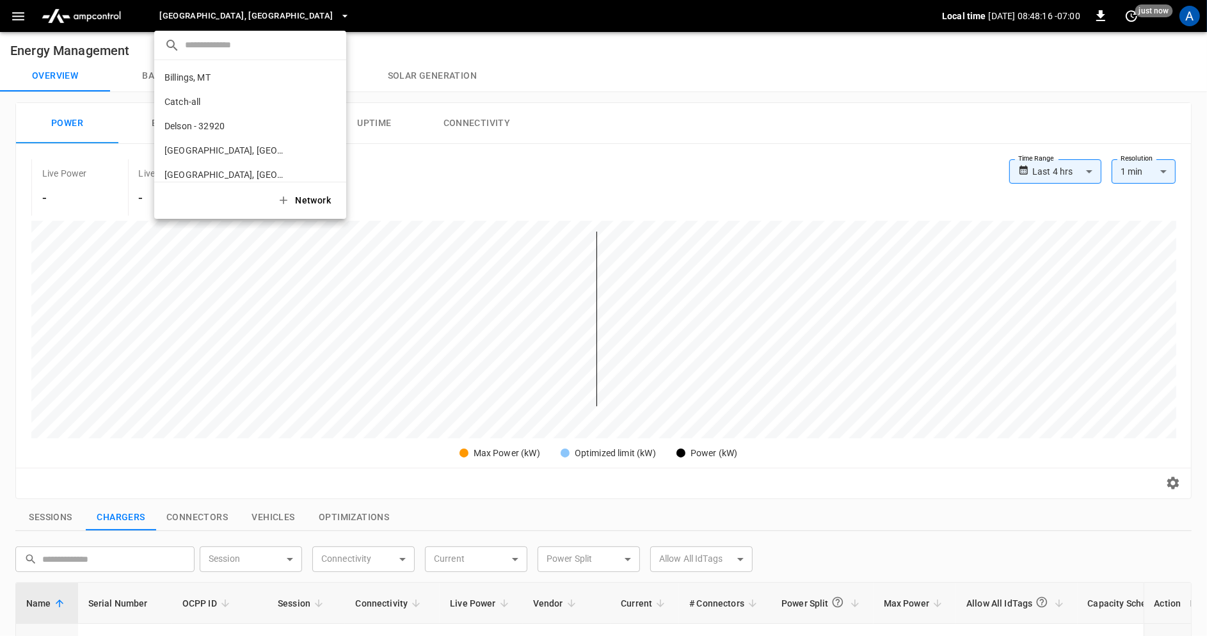
scroll to position [482, 0]
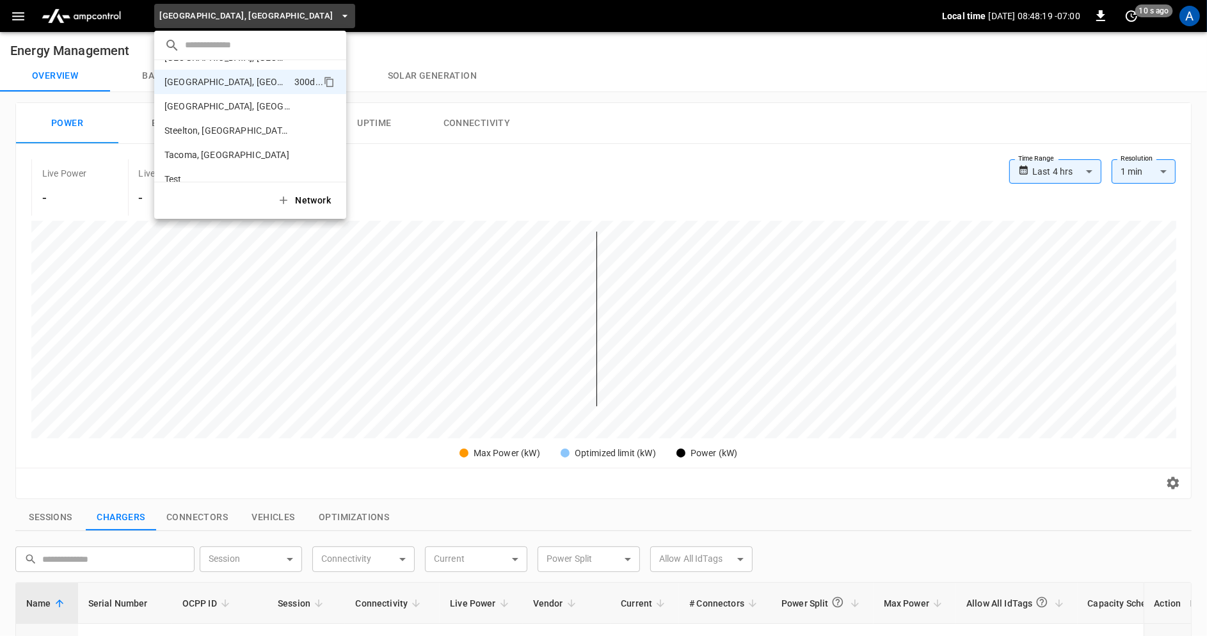
click at [432, 175] on div at bounding box center [603, 318] width 1207 height 636
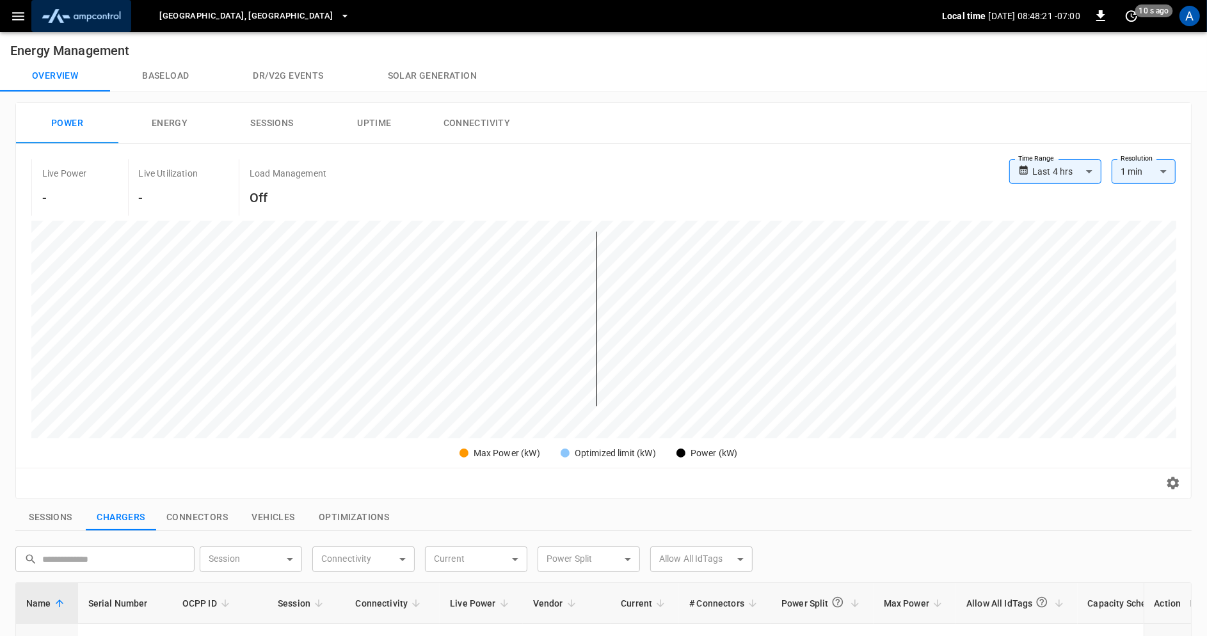
click at [101, 15] on img "menu" at bounding box center [81, 16] width 90 height 24
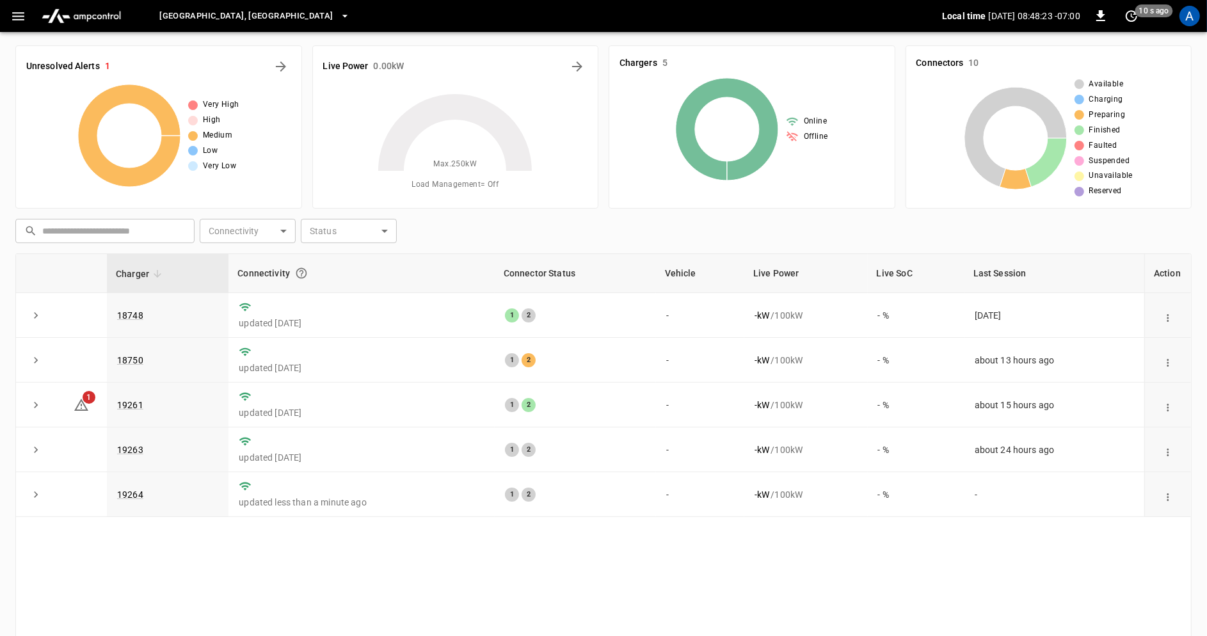
click at [1190, 29] on div "Riverside, CA Local time 2025-08-20 08:48:23 -07:00 0 10 s ago A" at bounding box center [603, 16] width 1207 height 32
click at [1190, 24] on div "A" at bounding box center [1189, 16] width 20 height 20
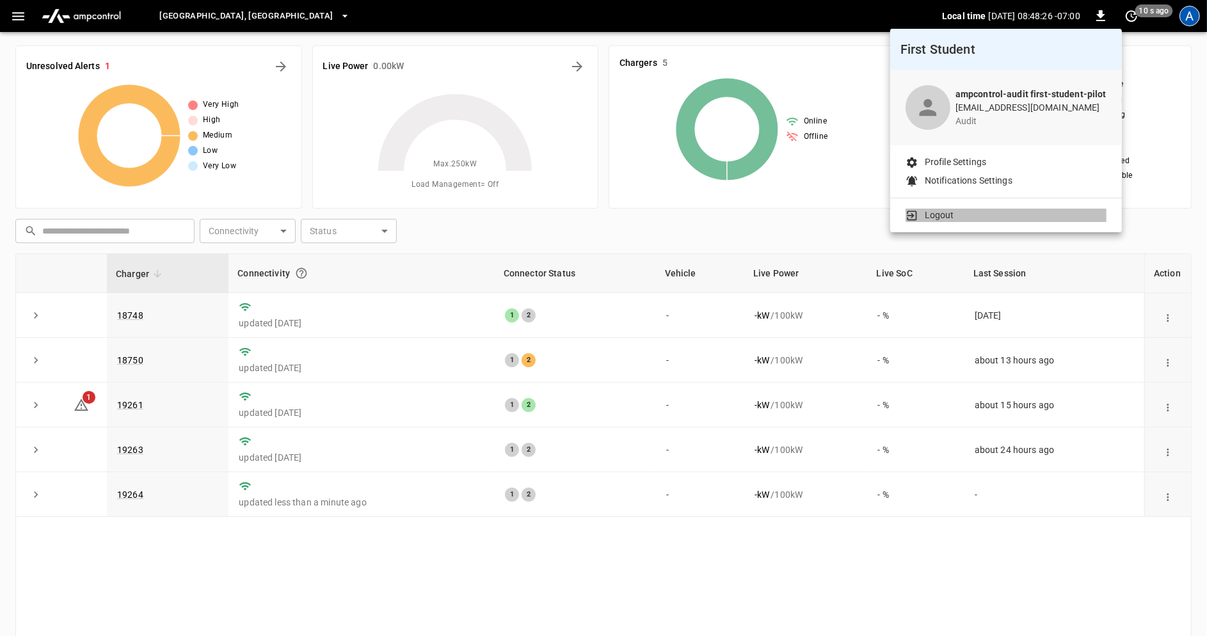
click at [948, 219] on p "Logout" at bounding box center [939, 215] width 29 height 13
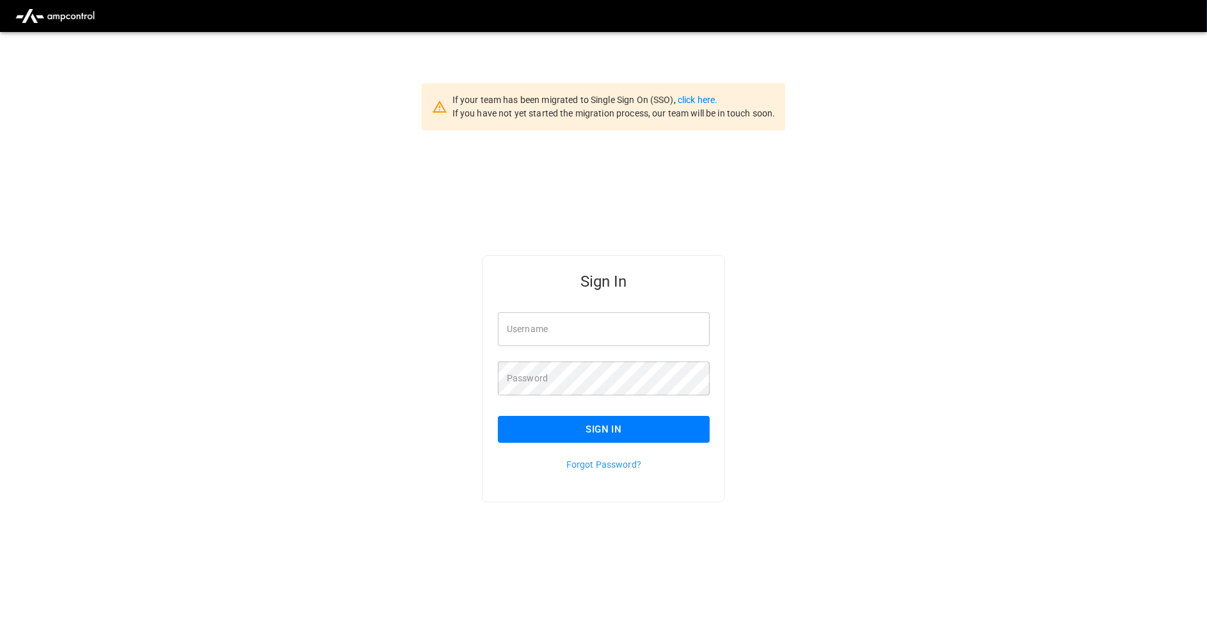
type input "**********"
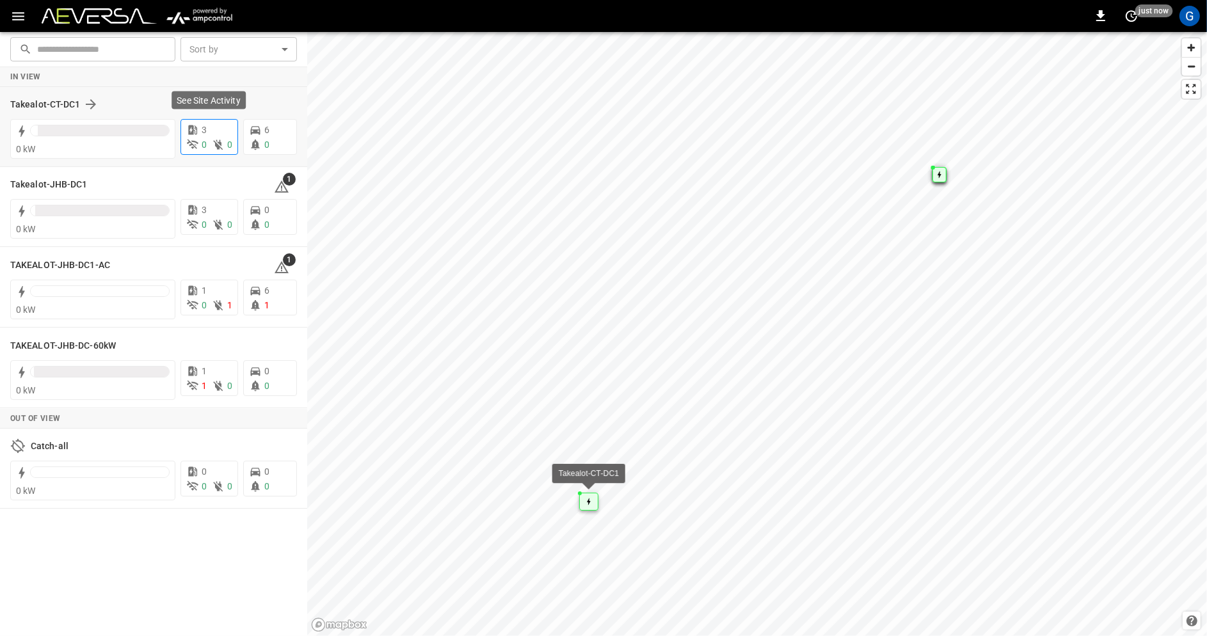
click at [220, 138] on icon at bounding box center [218, 144] width 13 height 13
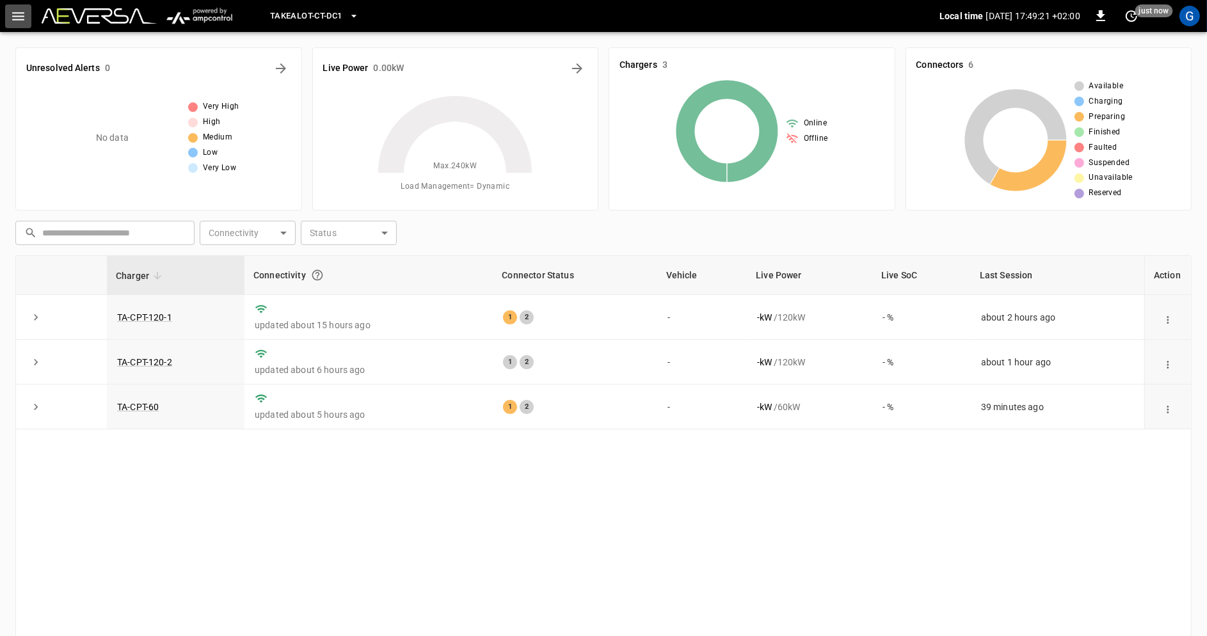
click at [19, 12] on icon "button" at bounding box center [18, 16] width 12 height 8
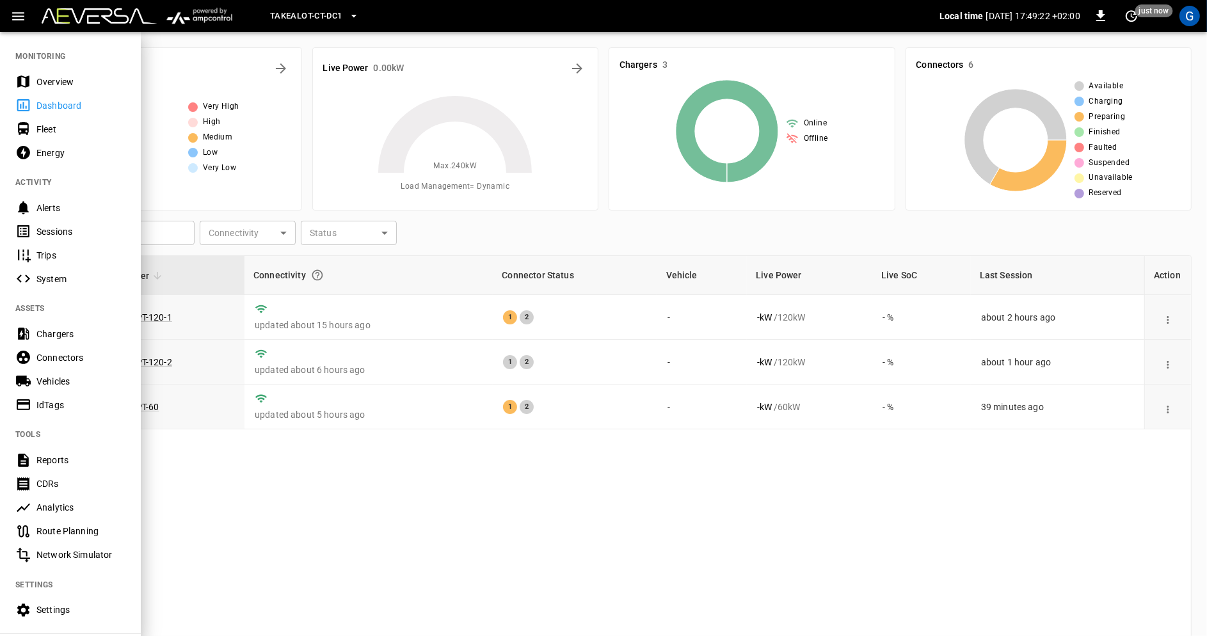
click at [93, 233] on div "Sessions" at bounding box center [80, 231] width 89 height 13
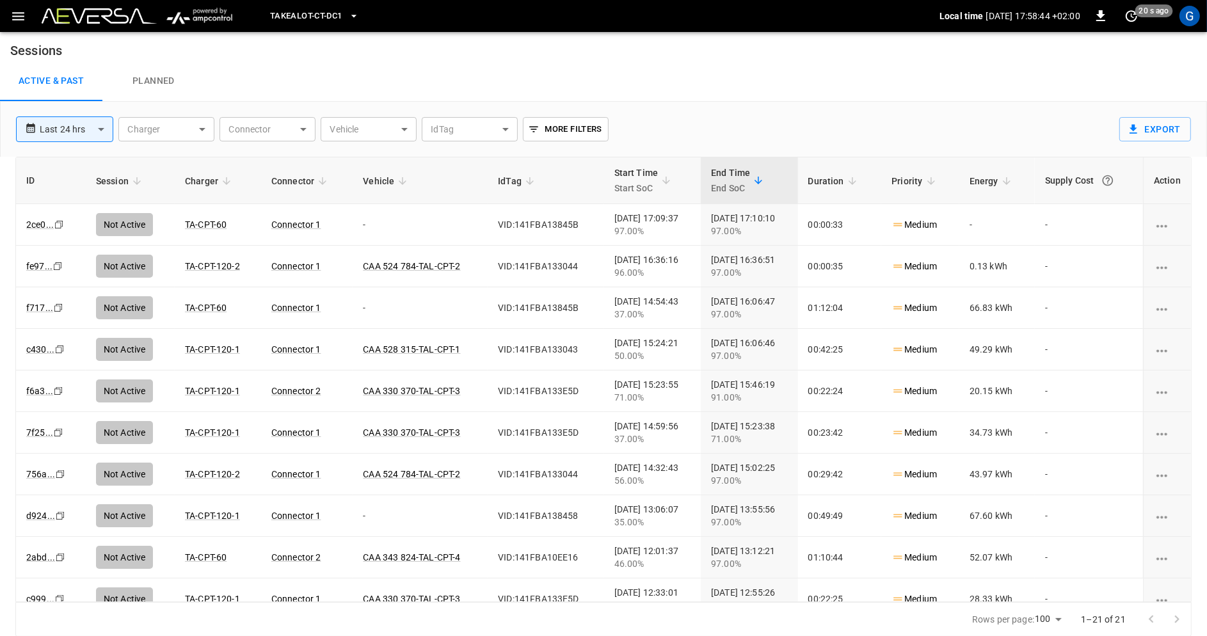
click at [328, 20] on span "Takealot-CT-DC1" at bounding box center [306, 16] width 72 height 15
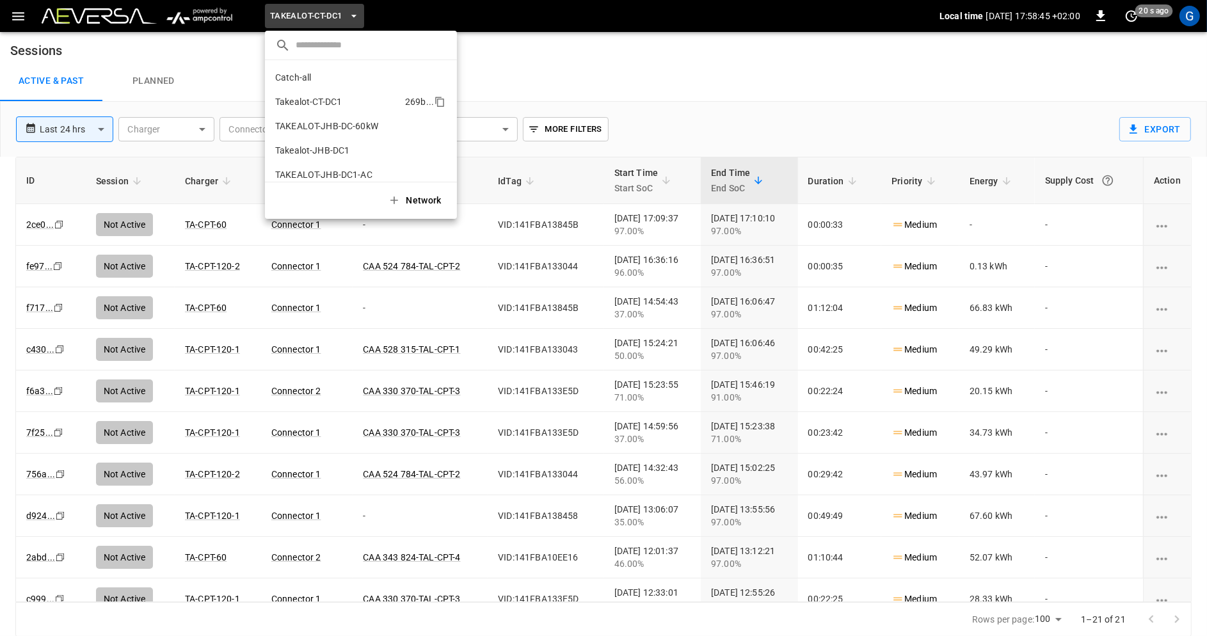
scroll to position [10, 0]
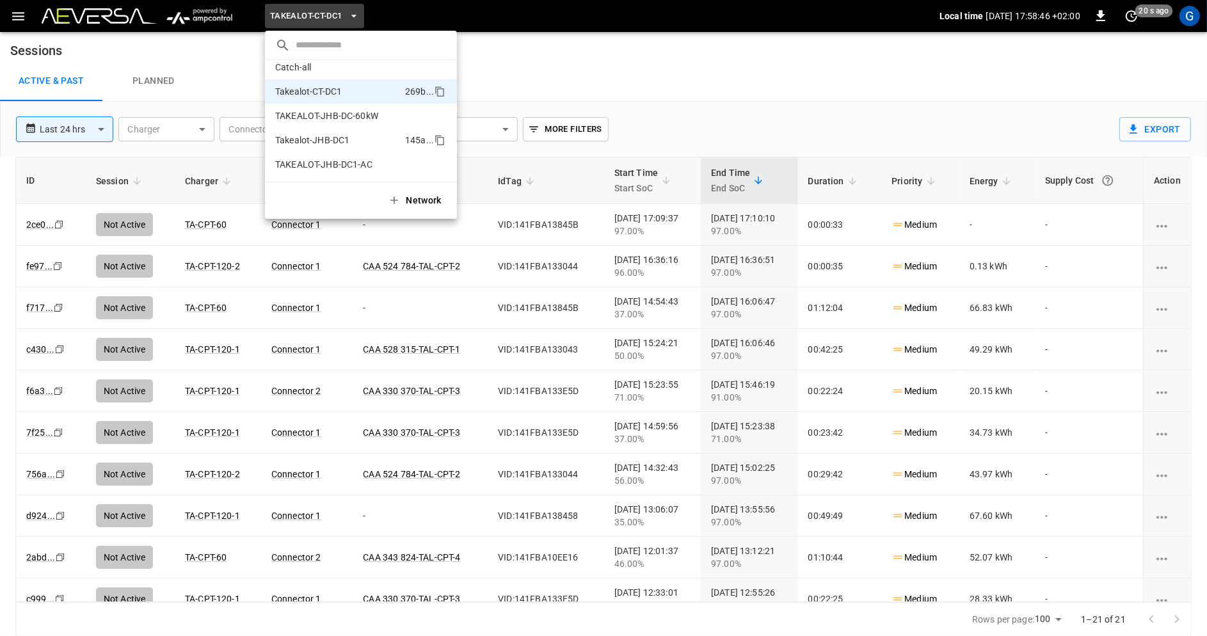
click at [353, 135] on li "Takealot-JHB-DC1 145a ..." at bounding box center [361, 140] width 192 height 24
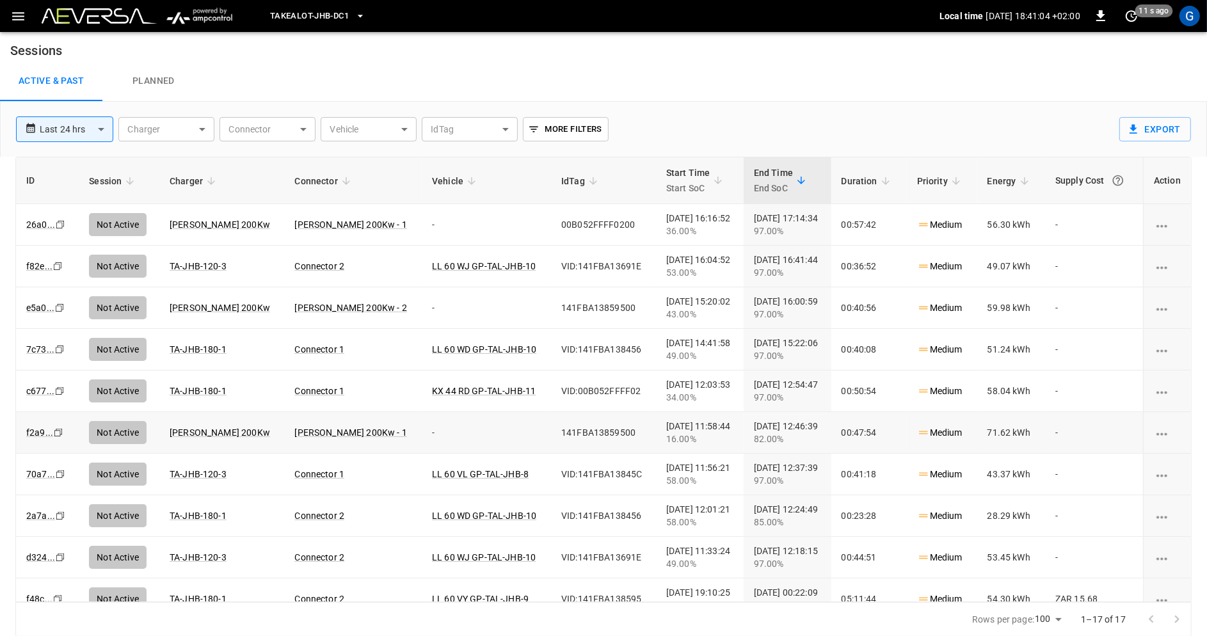
scroll to position [0, 0]
click at [321, 10] on span "Takealot-JHB-DC1" at bounding box center [309, 16] width 79 height 15
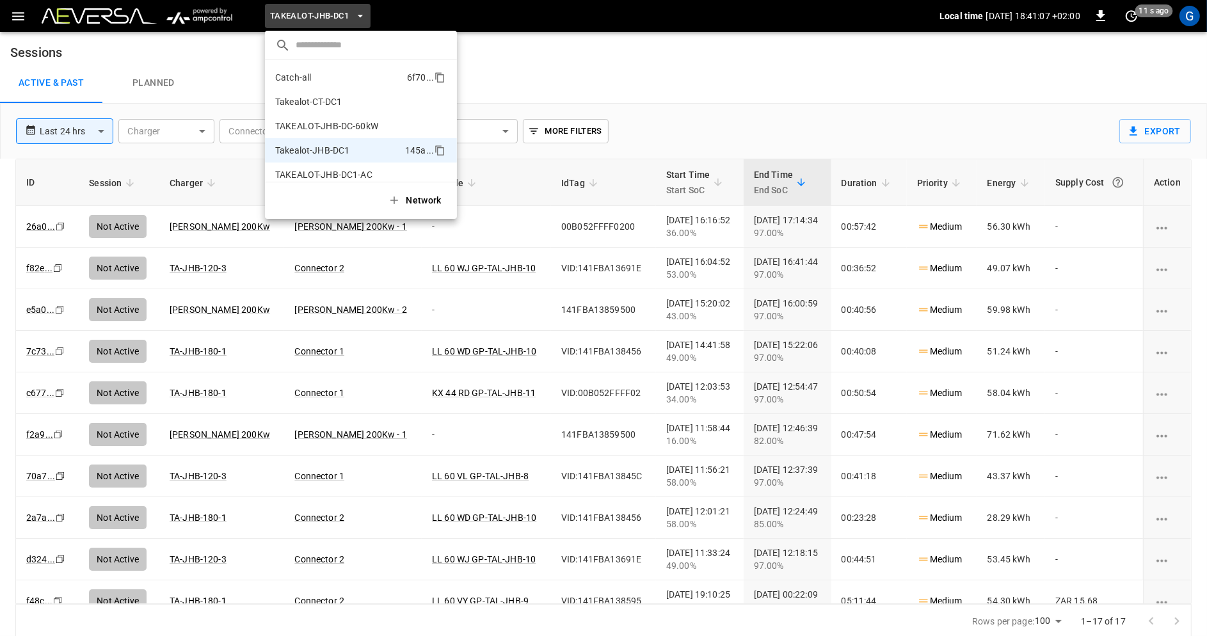
scroll to position [10, 0]
click at [358, 88] on li "Takealot-CT-DC1 269b ..." at bounding box center [361, 91] width 192 height 24
